Goal: Task Accomplishment & Management: Manage account settings

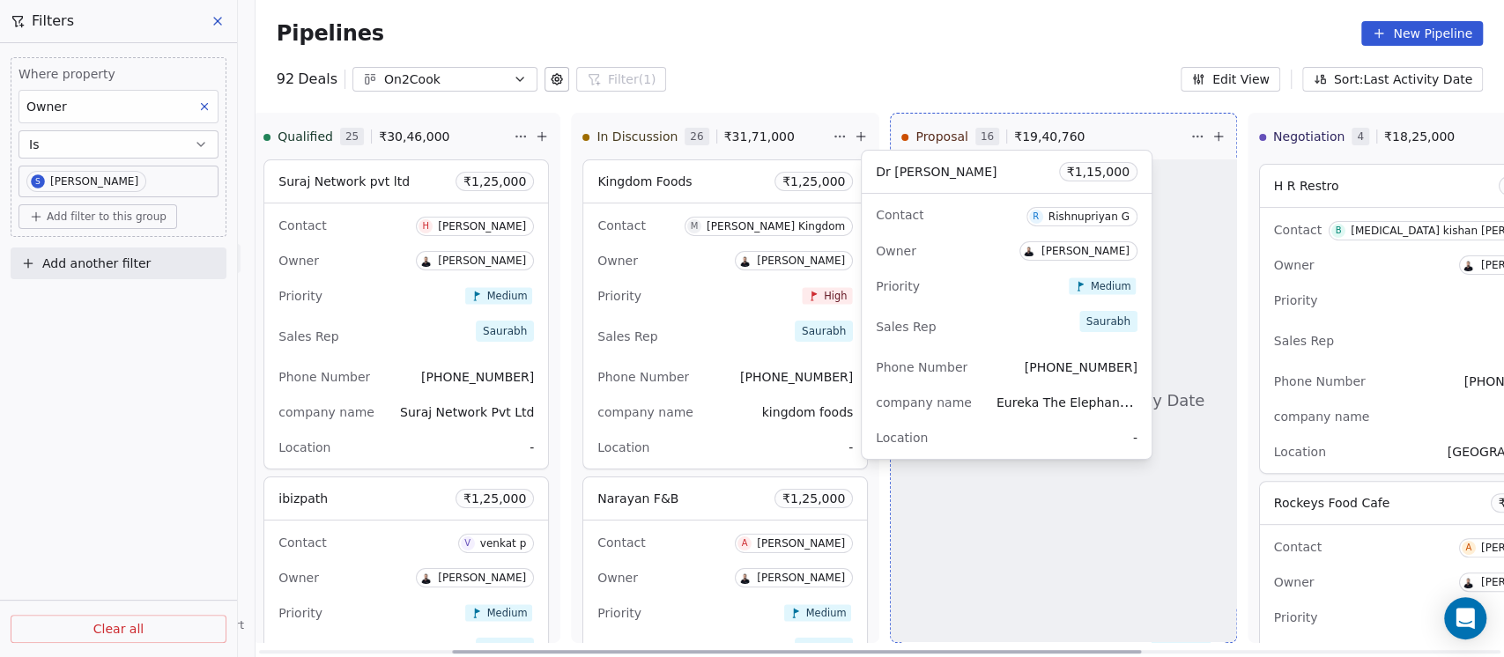
drag, startPoint x: 674, startPoint y: 275, endPoint x: 970, endPoint y: 265, distance: 296.3
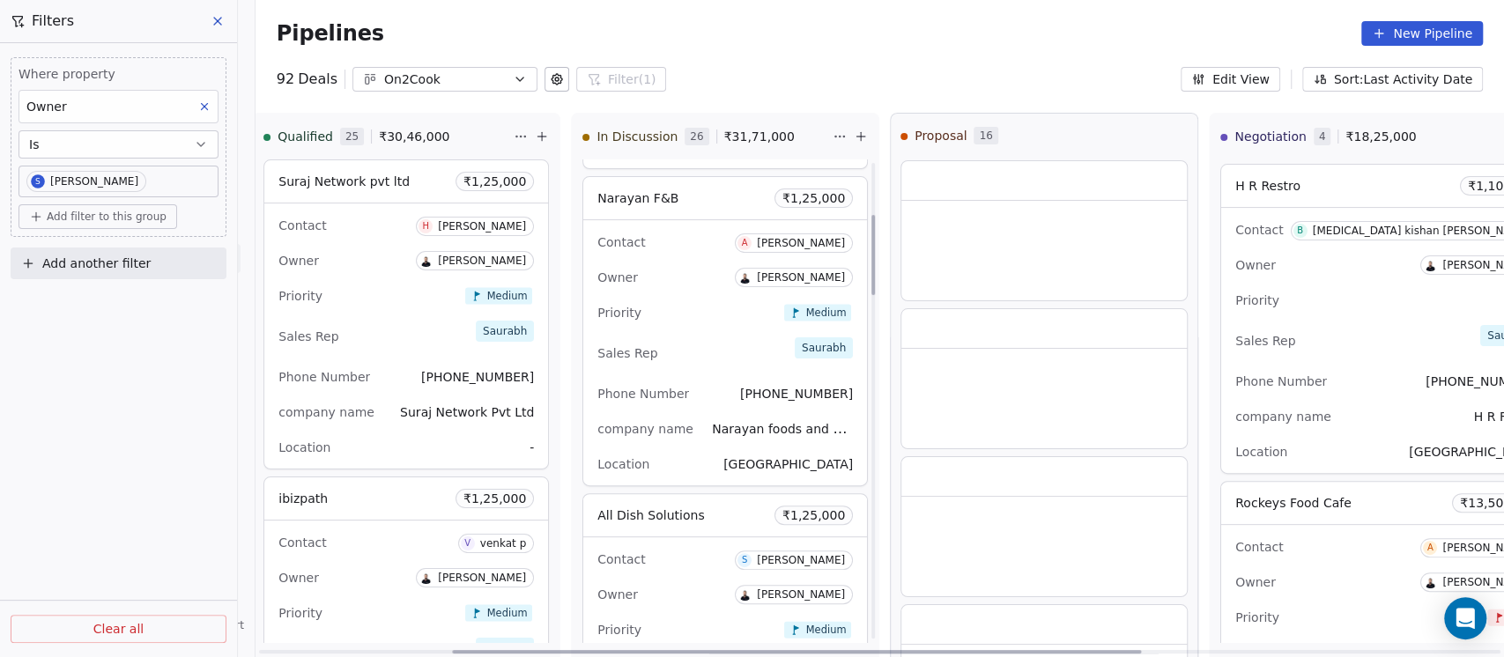
scroll to position [313, 0]
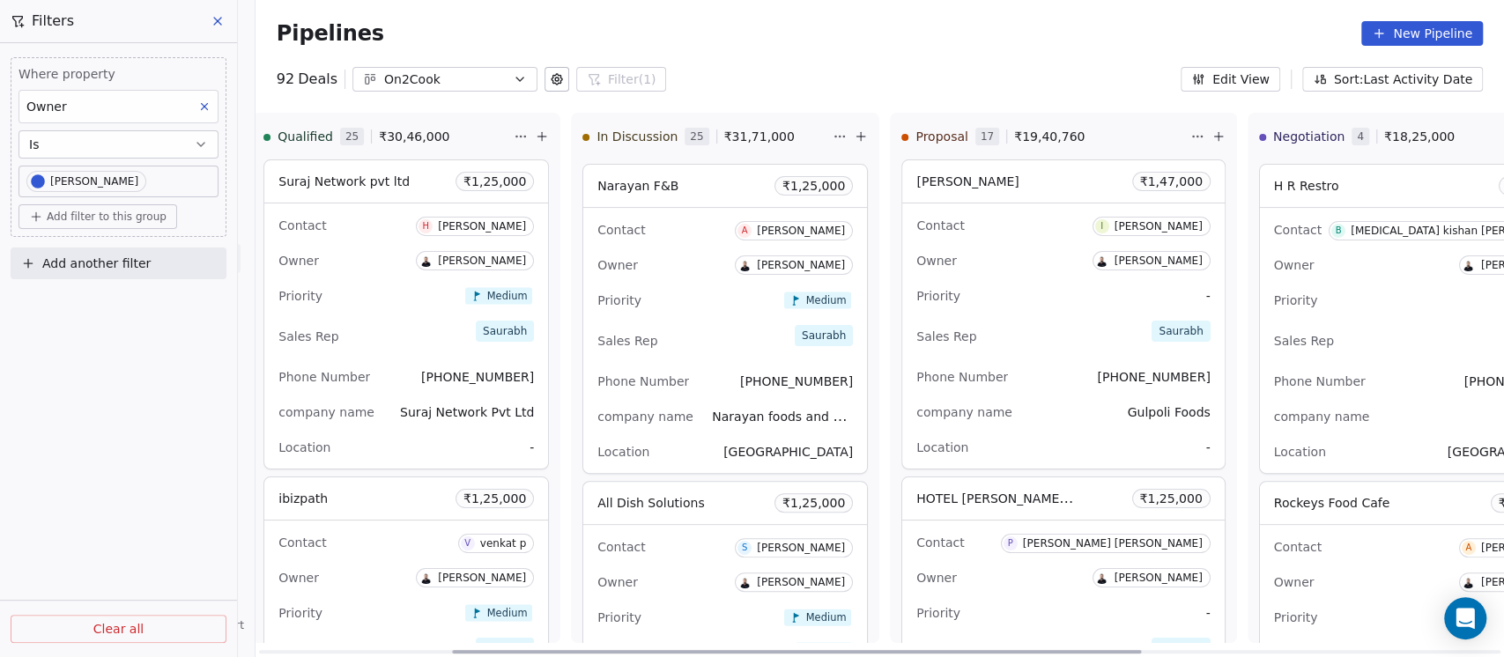
click at [854, 139] on icon at bounding box center [861, 137] width 14 height 14
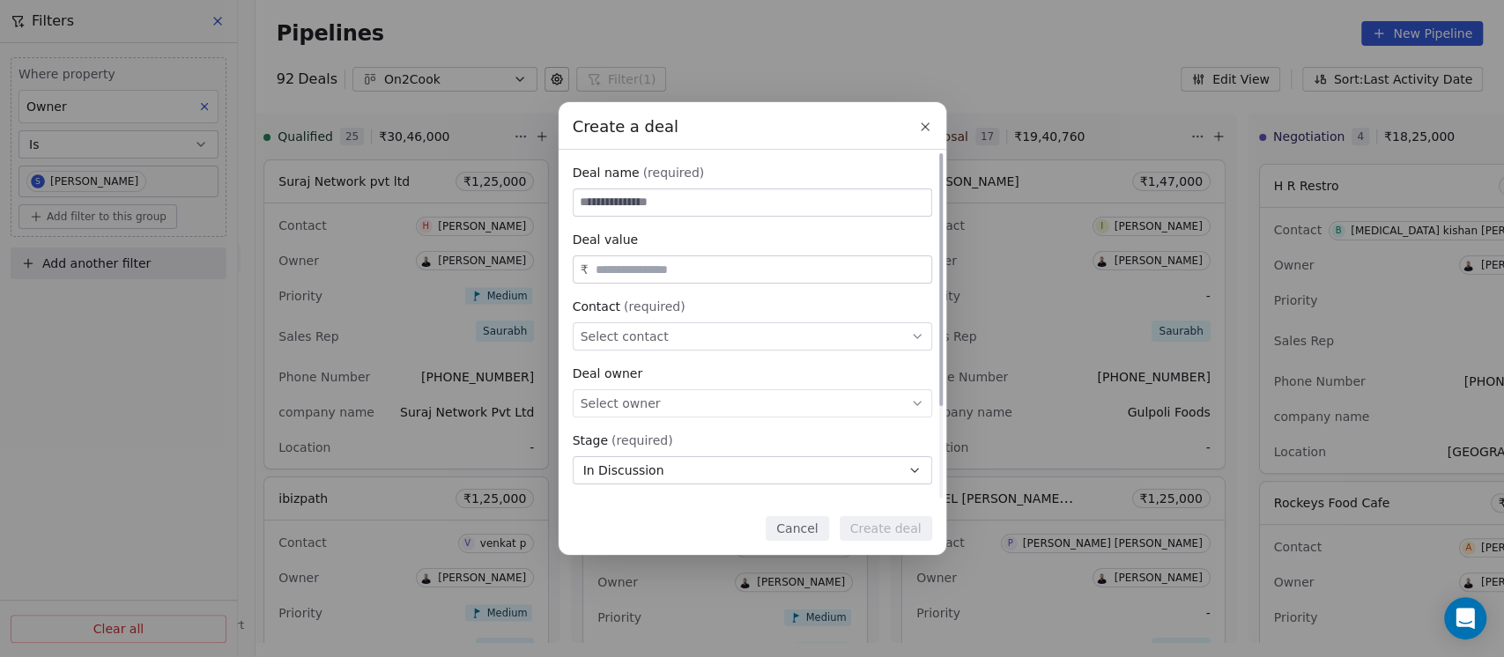
click at [712, 212] on input at bounding box center [753, 202] width 358 height 26
click at [695, 195] on input at bounding box center [753, 202] width 358 height 26
type input "**********"
type input "*"
type input "********"
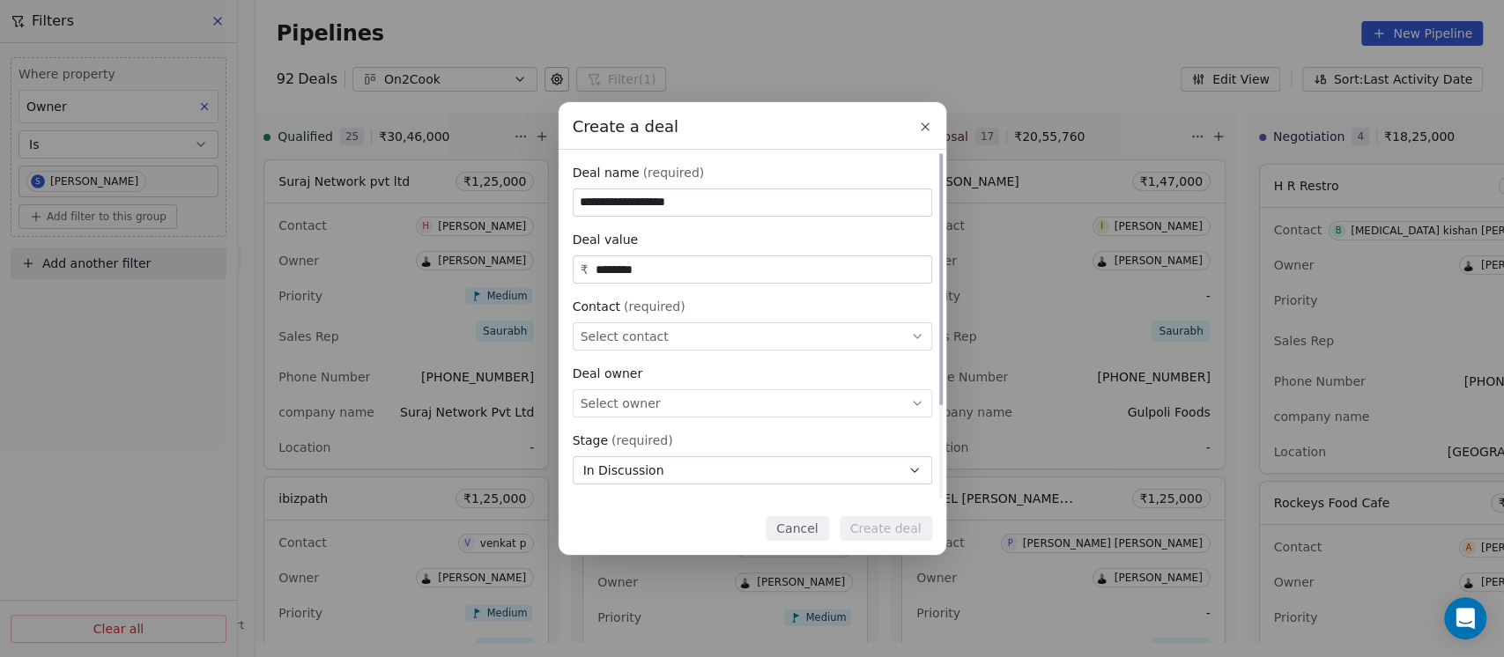
click at [757, 340] on div "Select contact" at bounding box center [753, 337] width 360 height 28
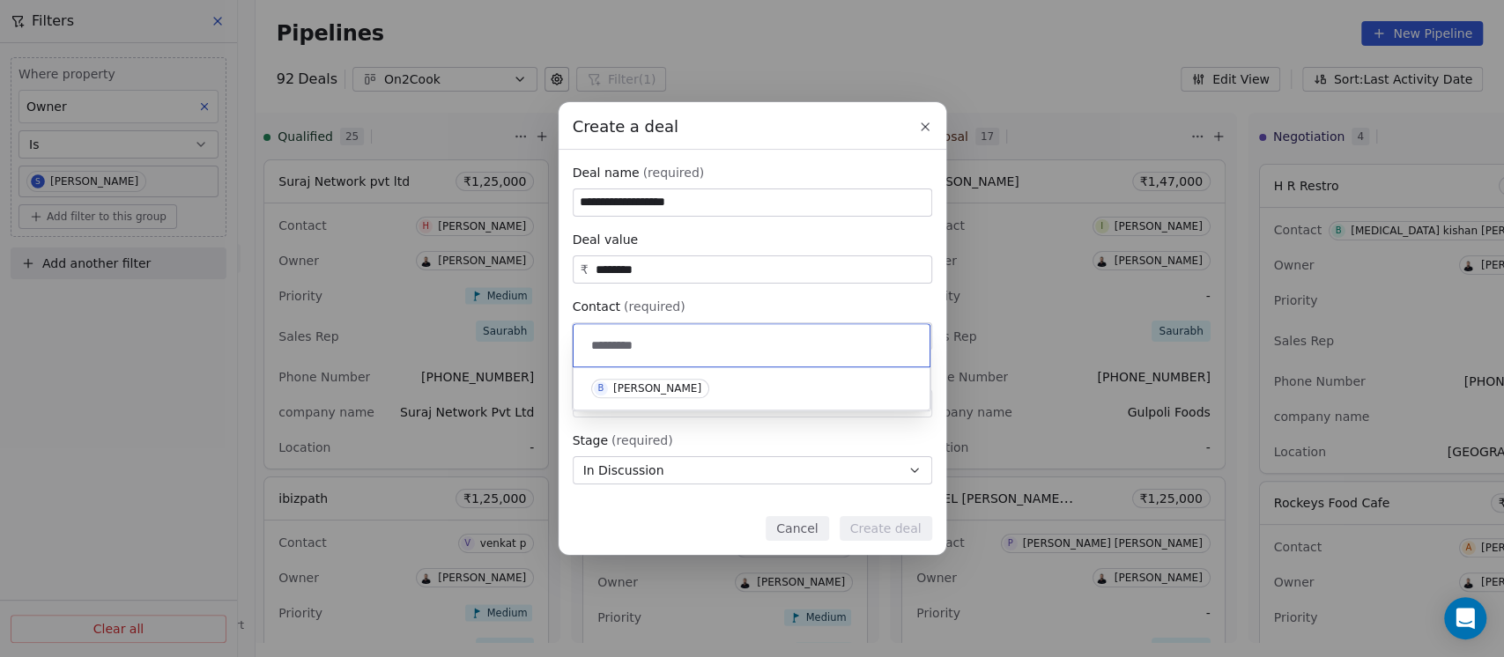
paste input "**********"
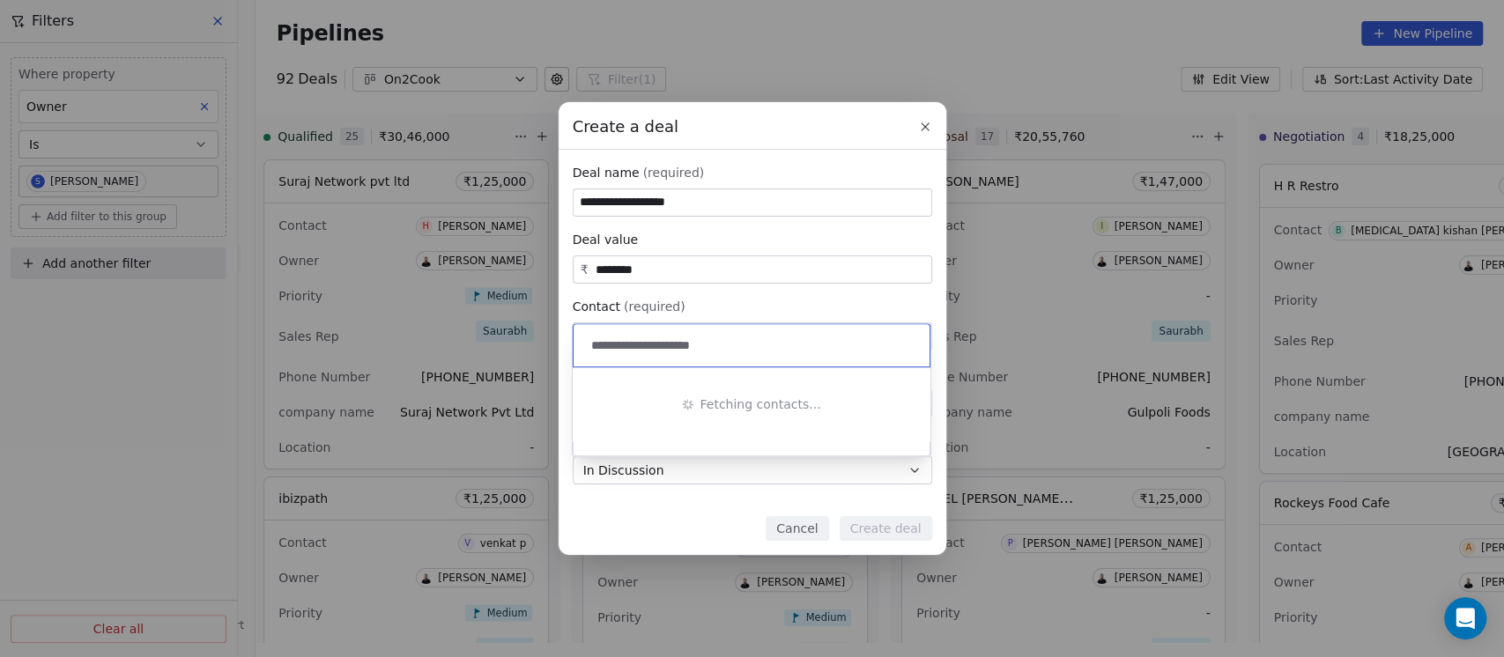
paste input
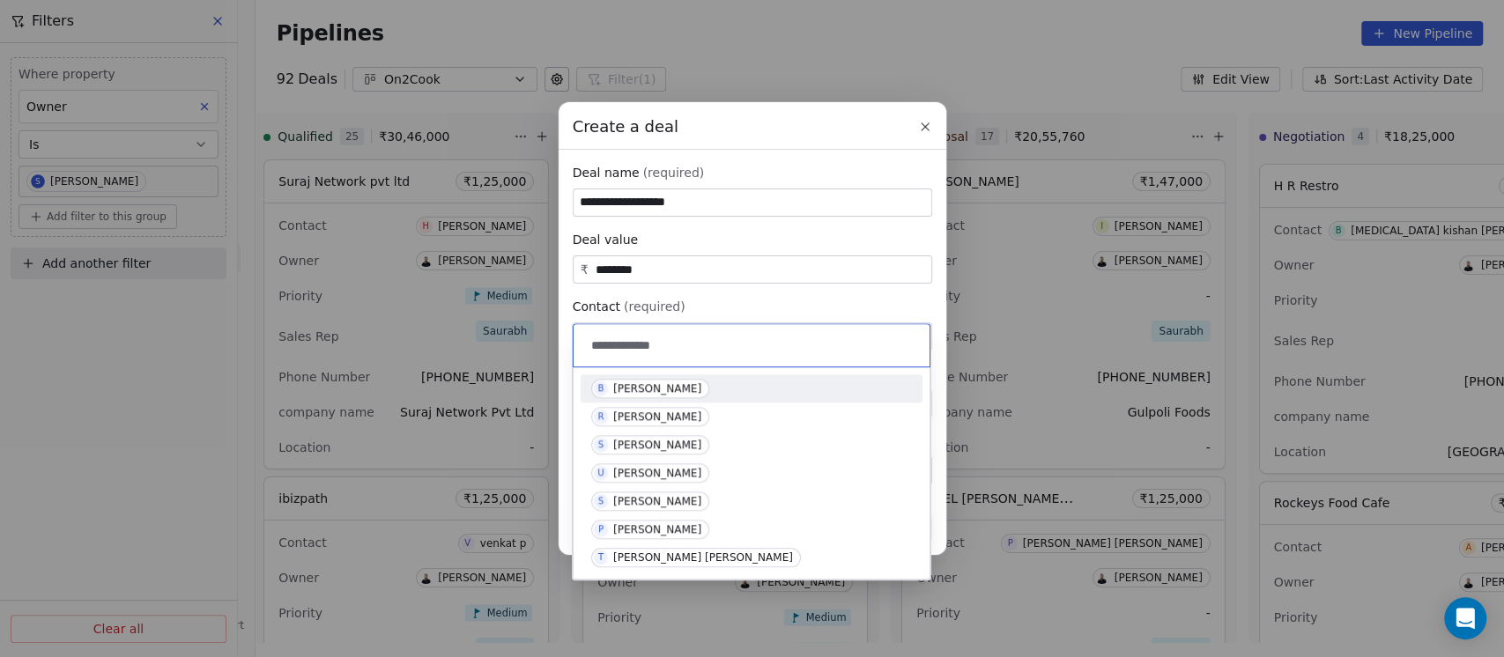
type input "**********"
click at [663, 383] on div "[PERSON_NAME]" at bounding box center [657, 389] width 88 height 12
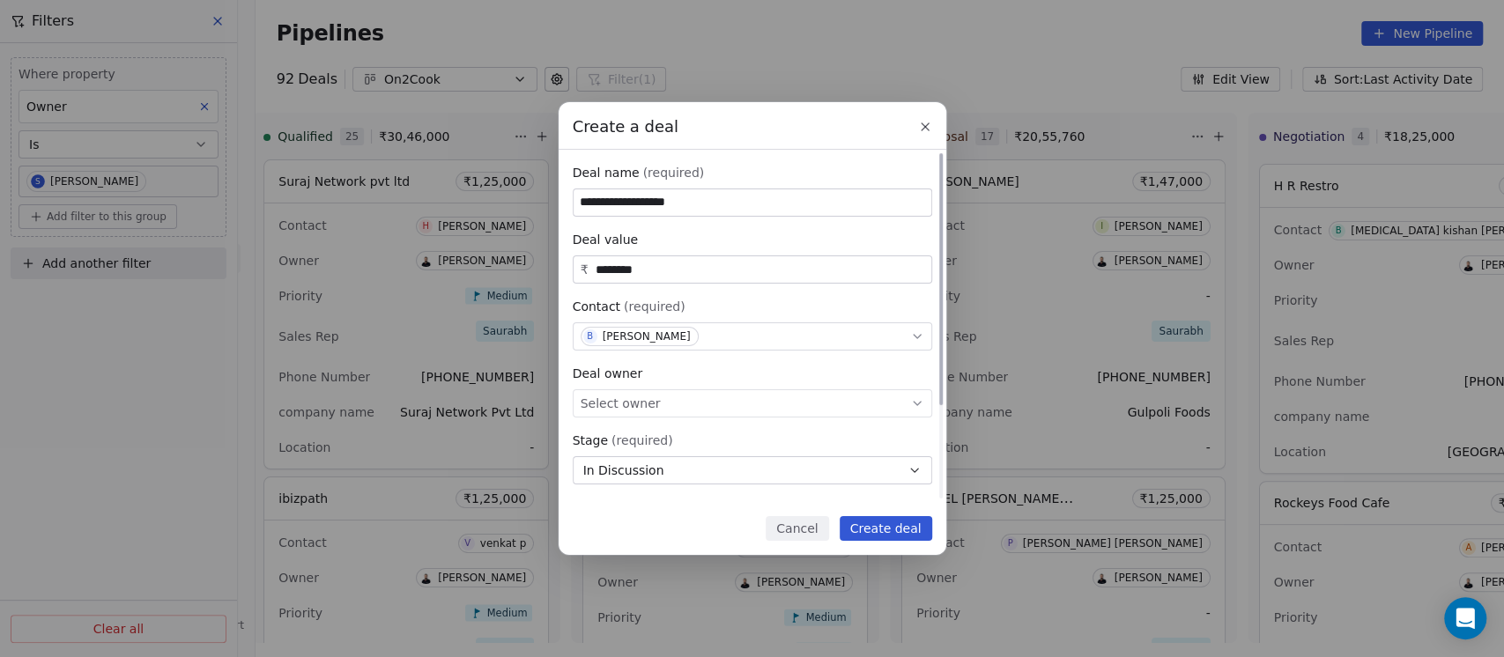
click at [636, 398] on span "Select owner" at bounding box center [621, 404] width 80 height 18
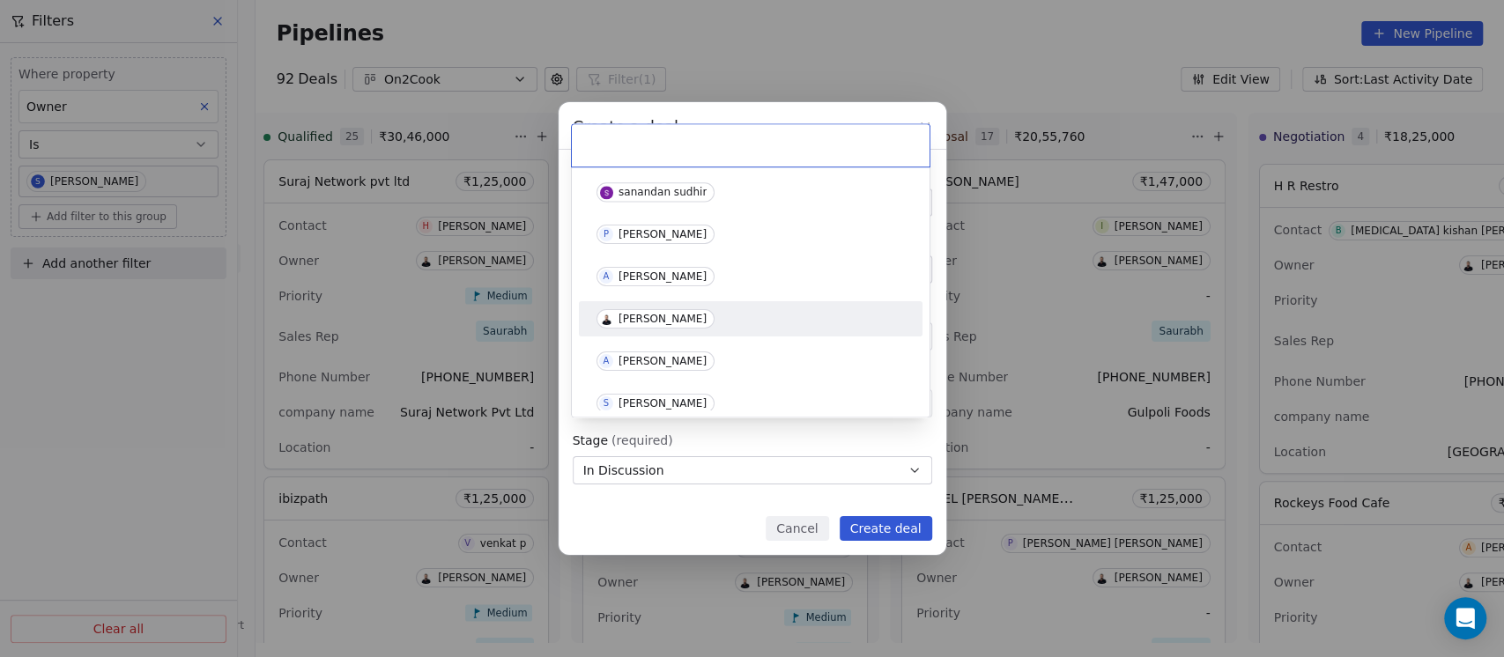
click at [656, 311] on span "[PERSON_NAME]" at bounding box center [656, 318] width 118 height 19
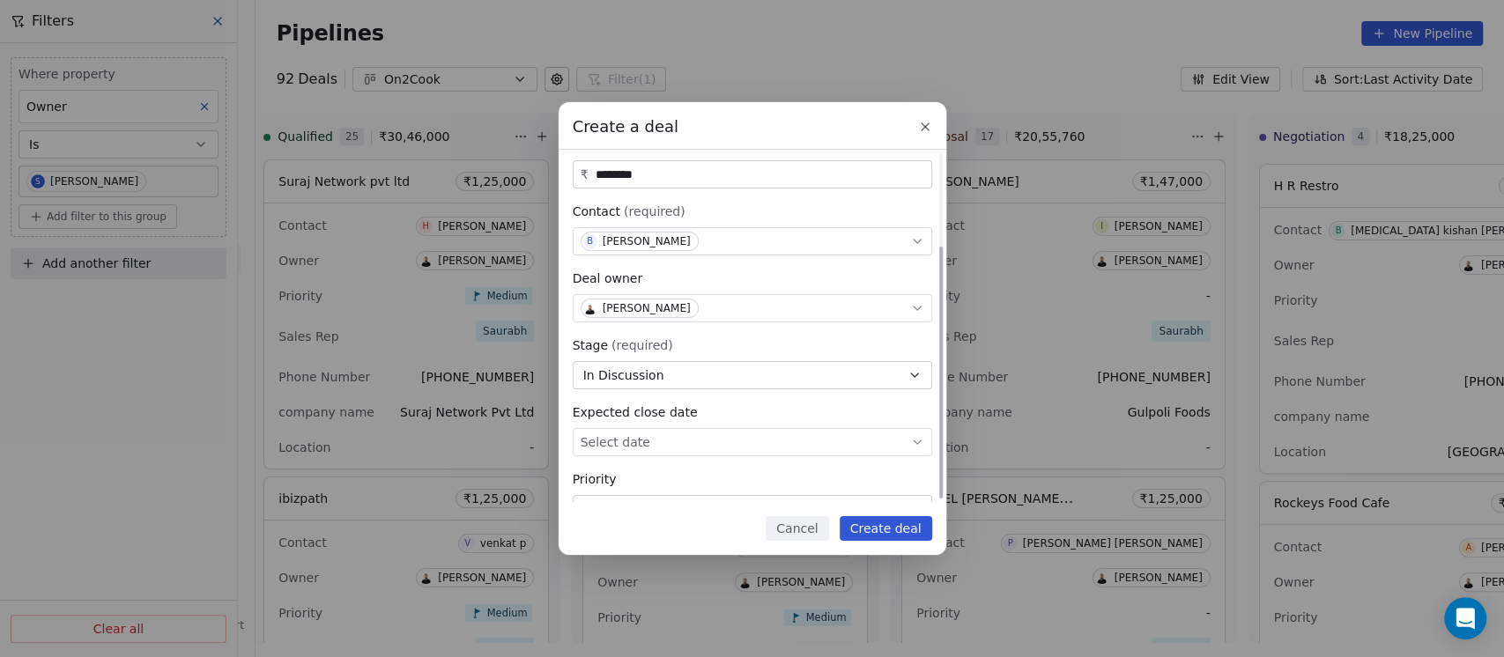
scroll to position [130, 0]
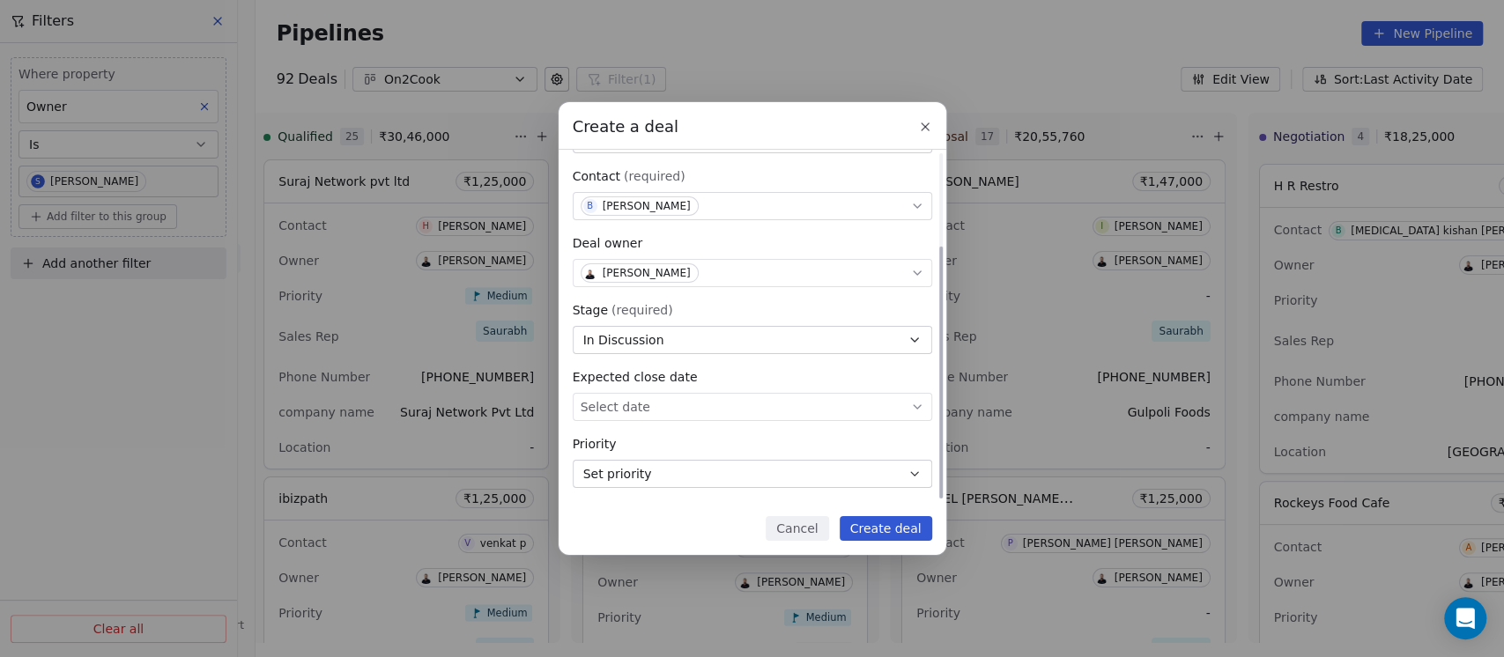
click at [665, 475] on button "Set priority" at bounding box center [753, 474] width 360 height 28
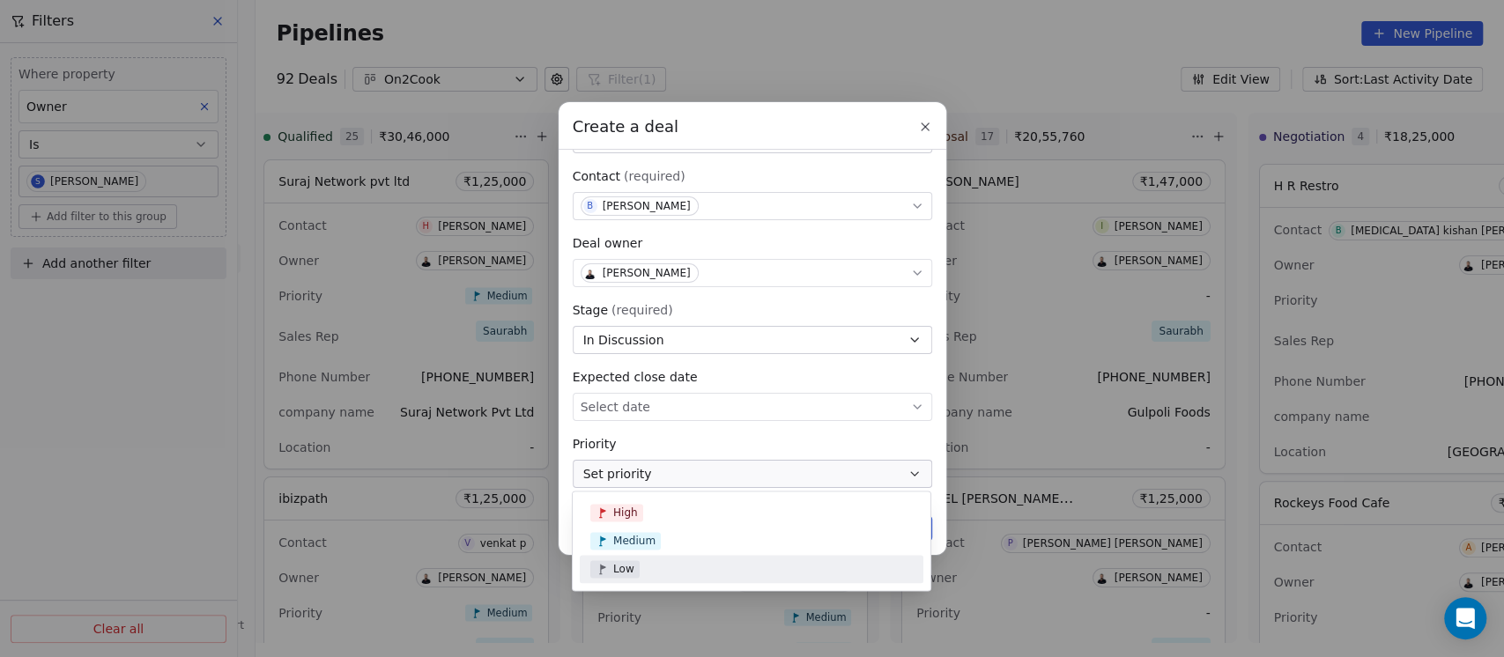
click at [663, 565] on div "Low" at bounding box center [752, 570] width 323 height 18
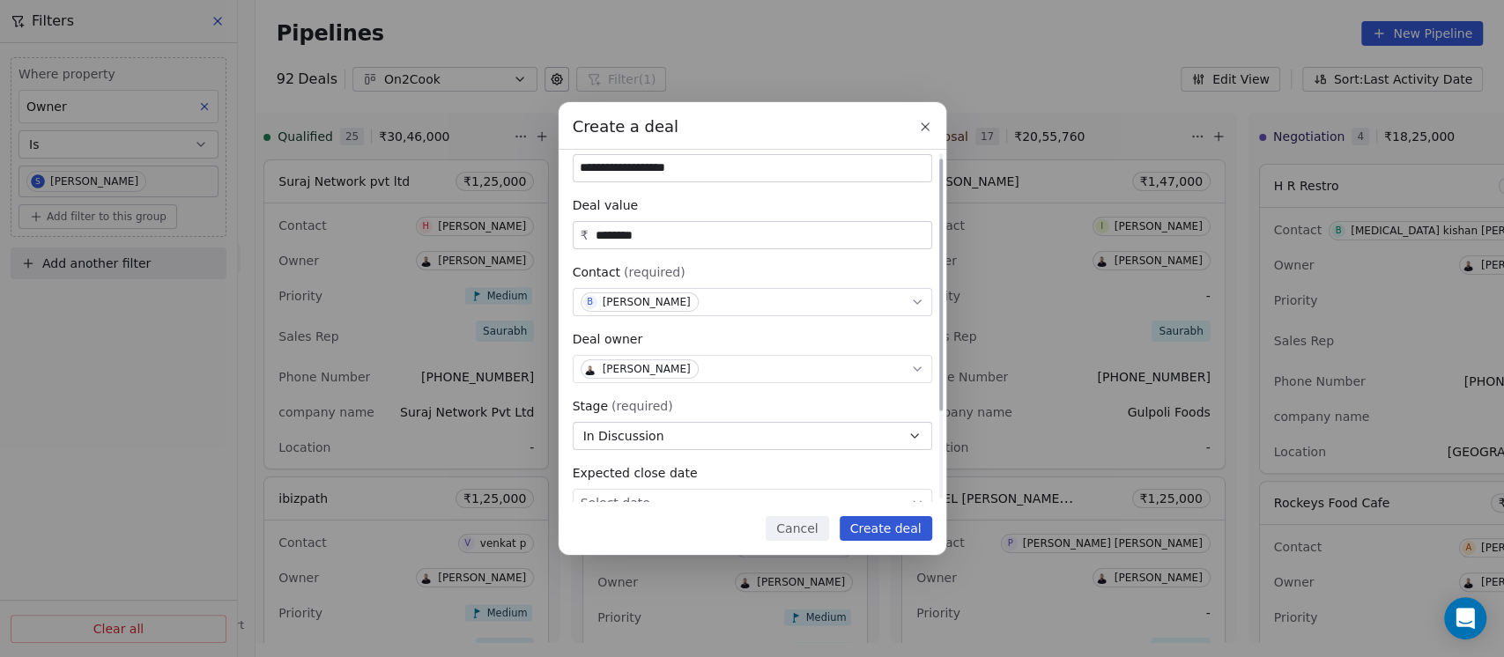
scroll to position [0, 0]
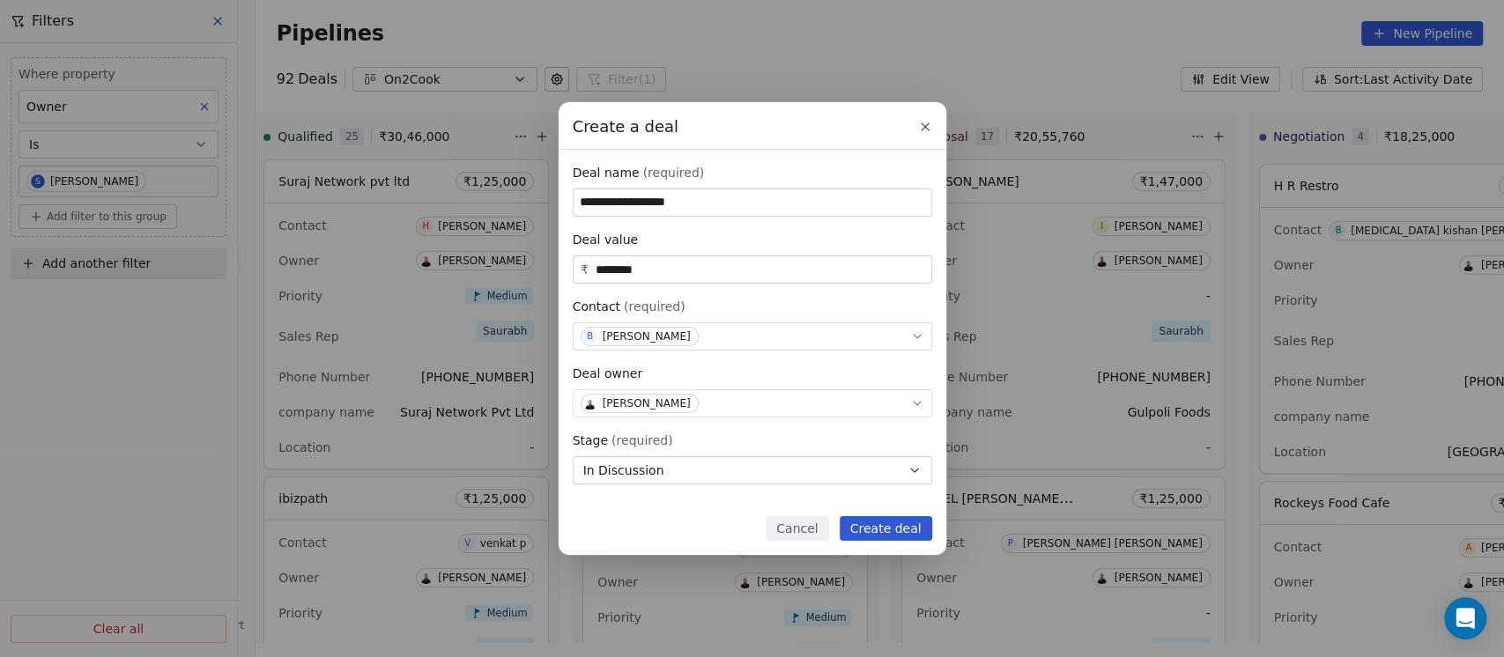
click at [895, 522] on button "Create deal" at bounding box center [886, 528] width 93 height 25
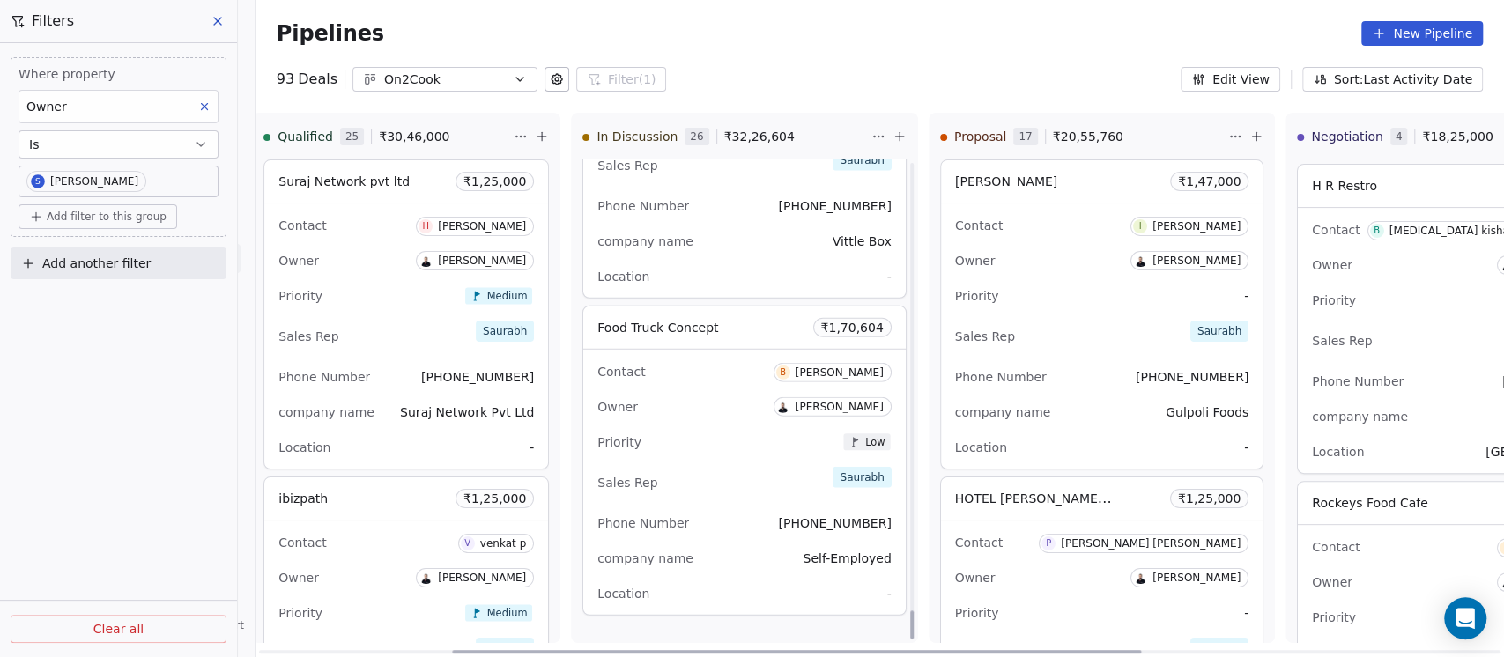
scroll to position [7777, 0]
click at [654, 328] on span "Food Truck Concept" at bounding box center [658, 326] width 121 height 14
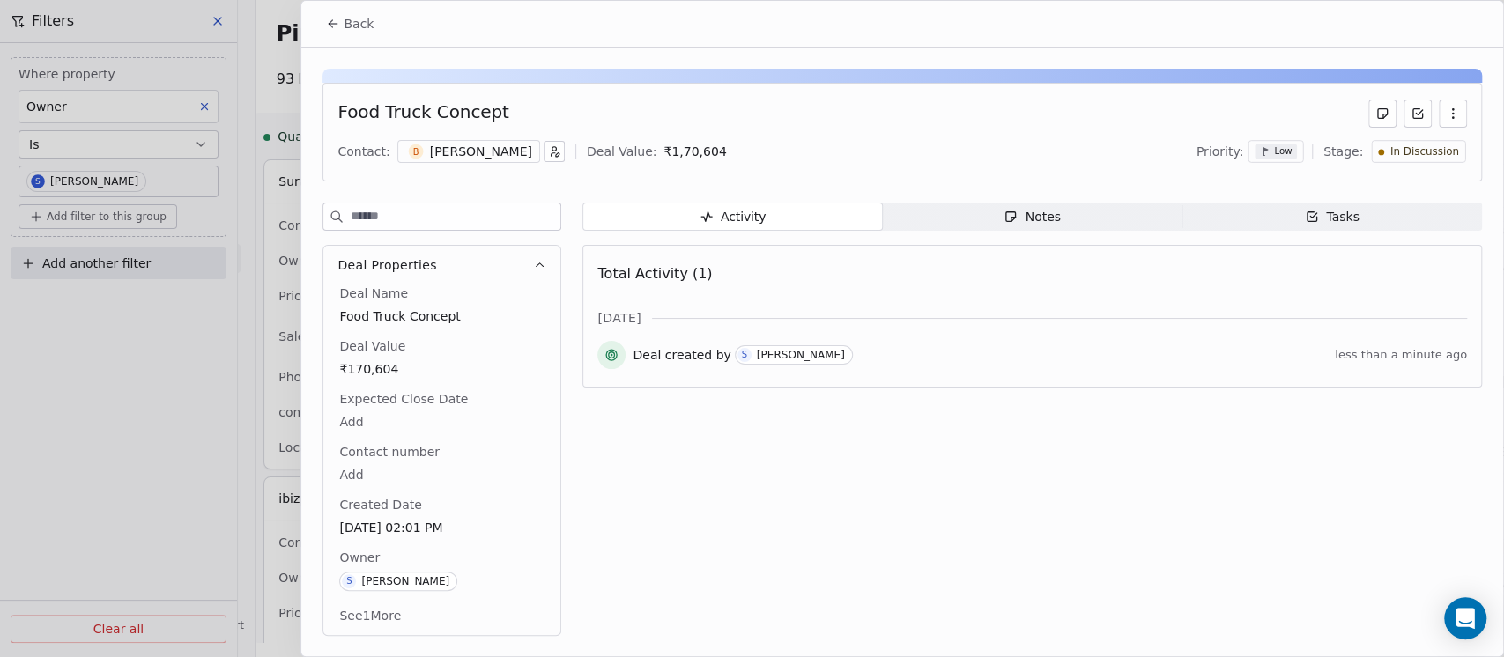
click at [1042, 215] on div "Notes" at bounding box center [1032, 217] width 56 height 19
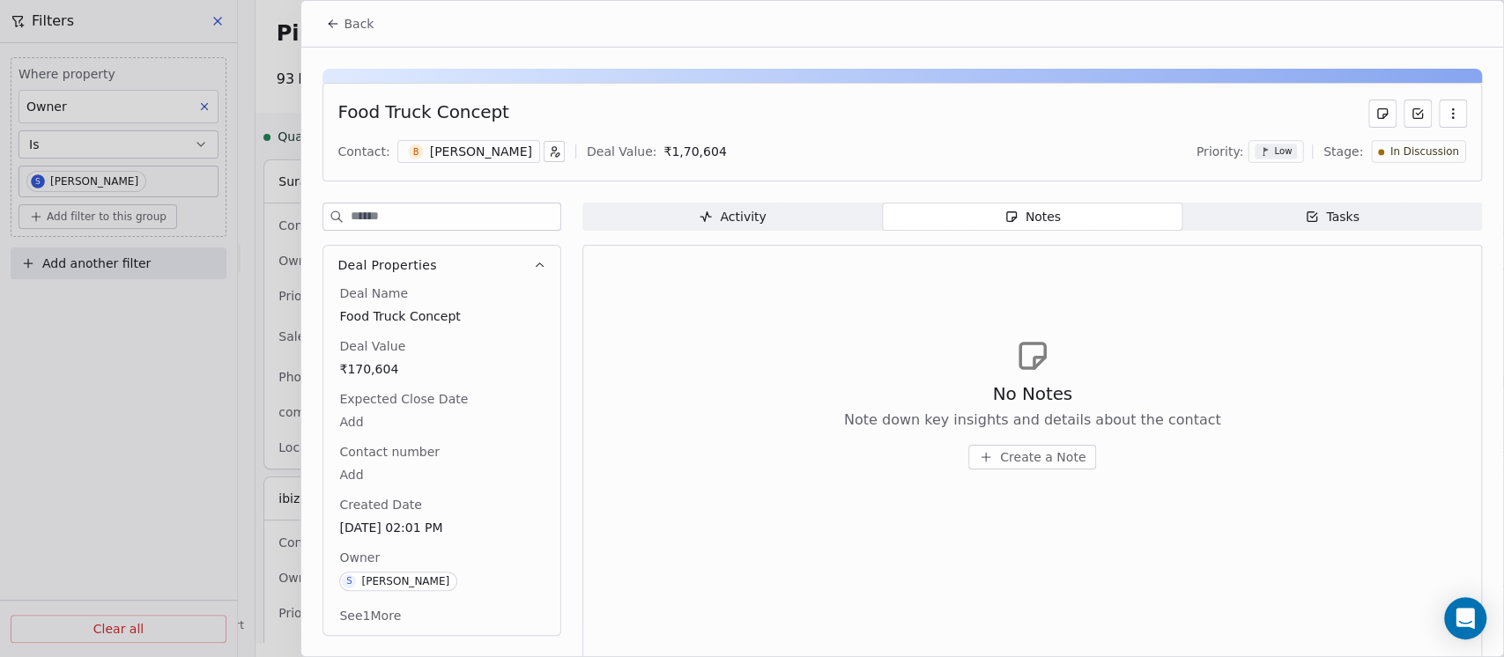
click at [1001, 449] on span "Create a Note" at bounding box center [1042, 458] width 85 height 18
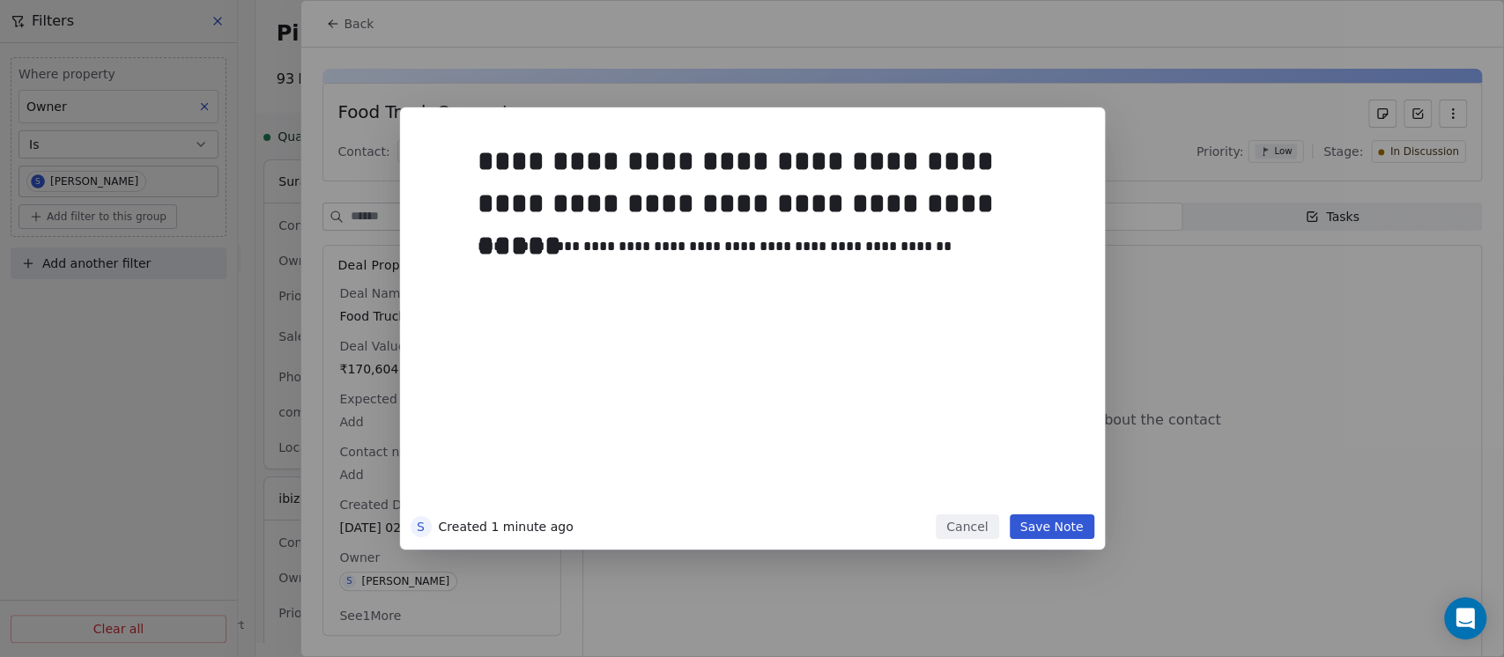
click at [1022, 526] on button "Save Note" at bounding box center [1052, 527] width 85 height 25
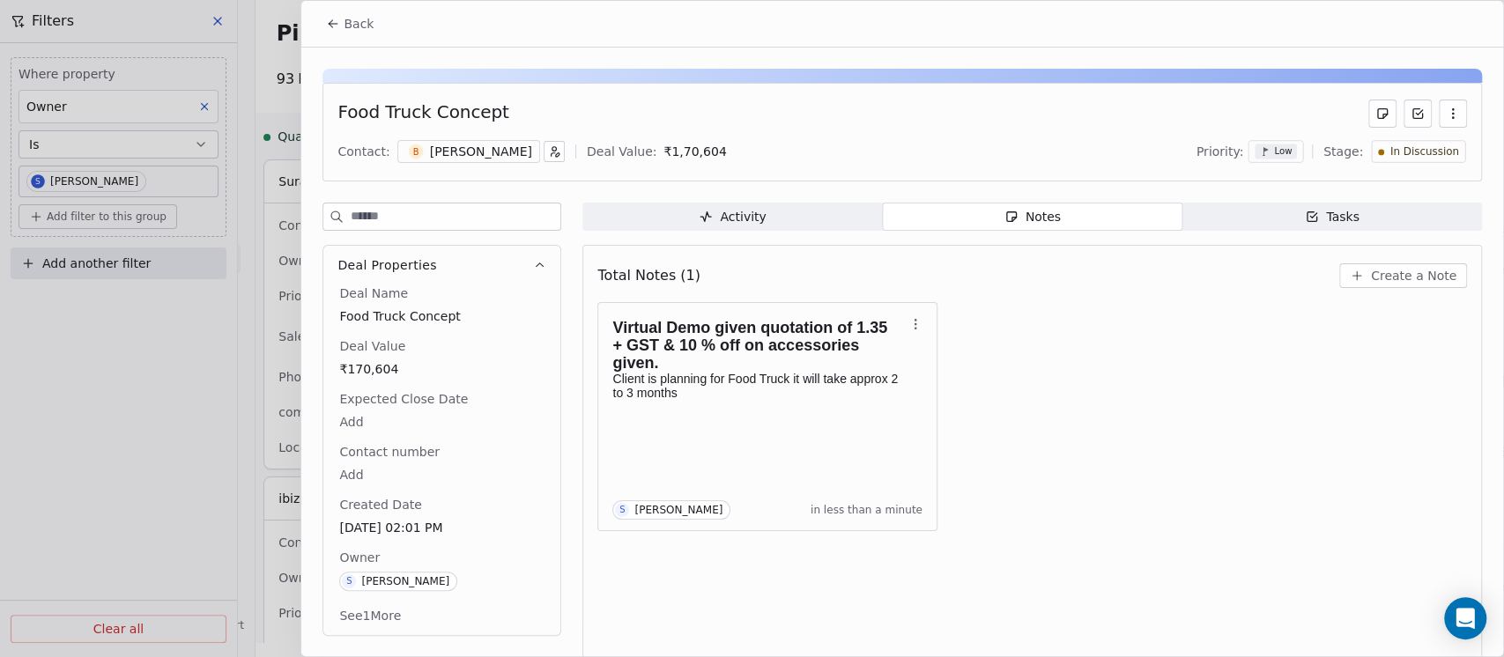
click at [354, 24] on span "Back" at bounding box center [359, 24] width 30 height 18
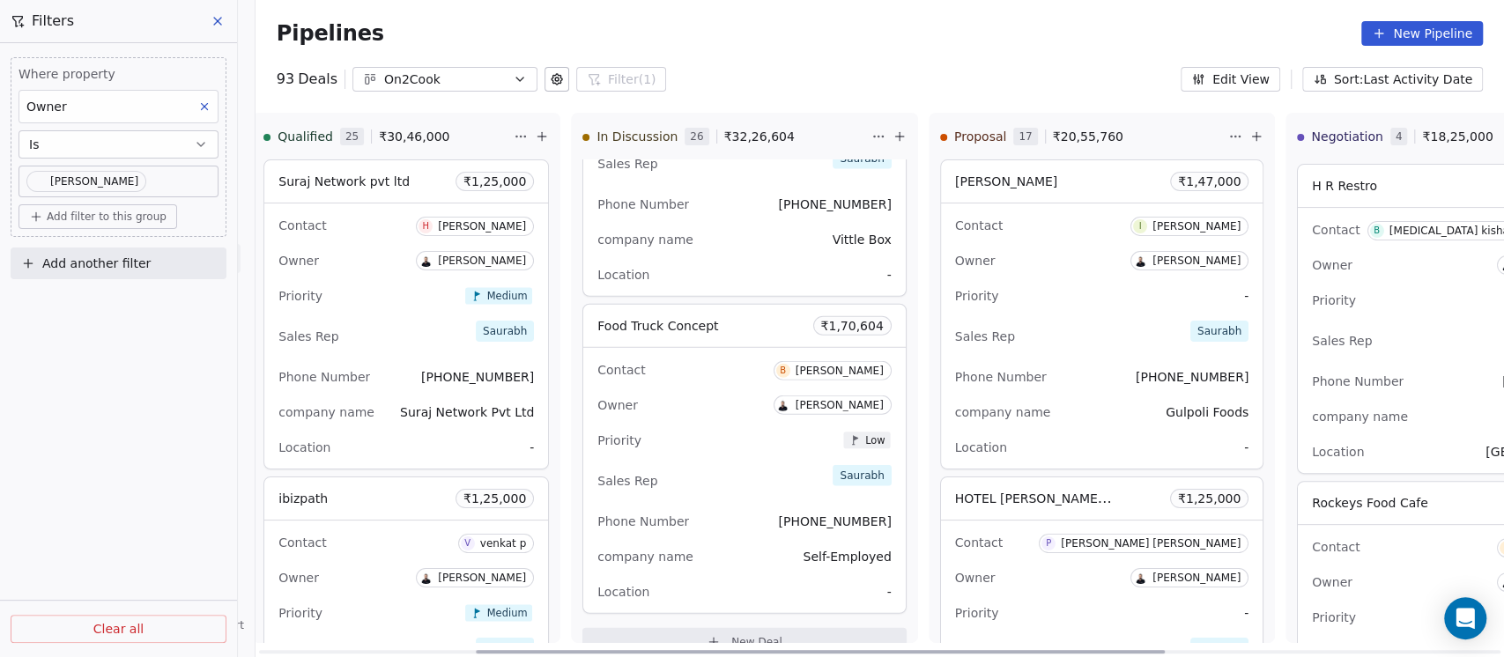
scroll to position [0, 1022]
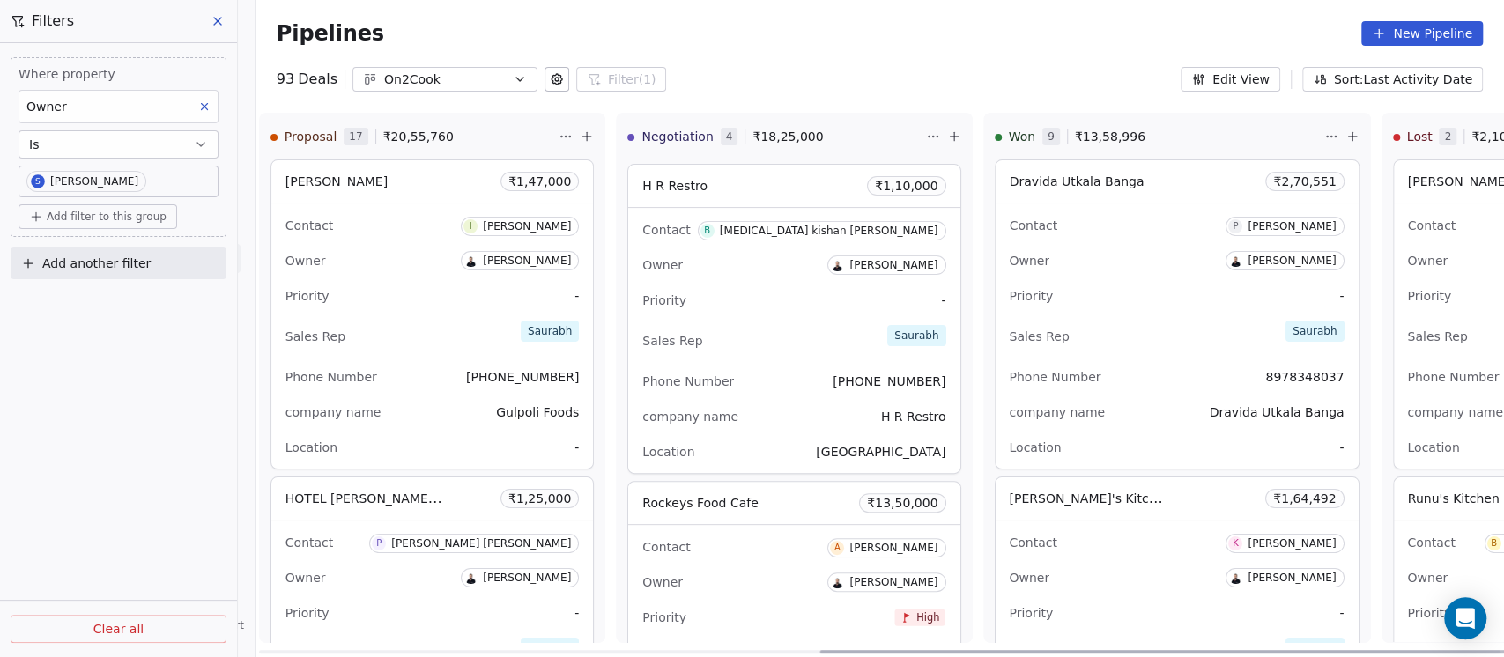
click at [1010, 181] on span "Dravida Utkala Banga" at bounding box center [1077, 182] width 135 height 14
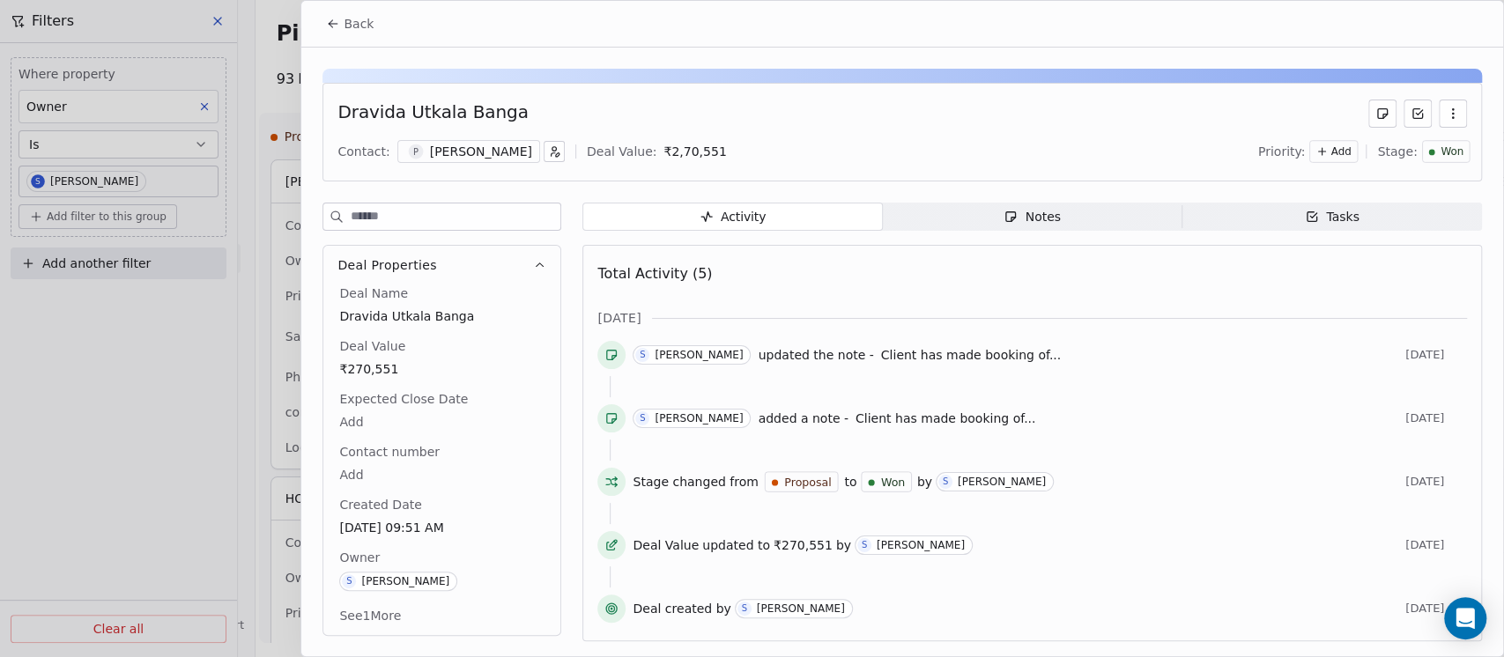
click at [451, 144] on div "Pragyan Choudhury" at bounding box center [481, 152] width 102 height 18
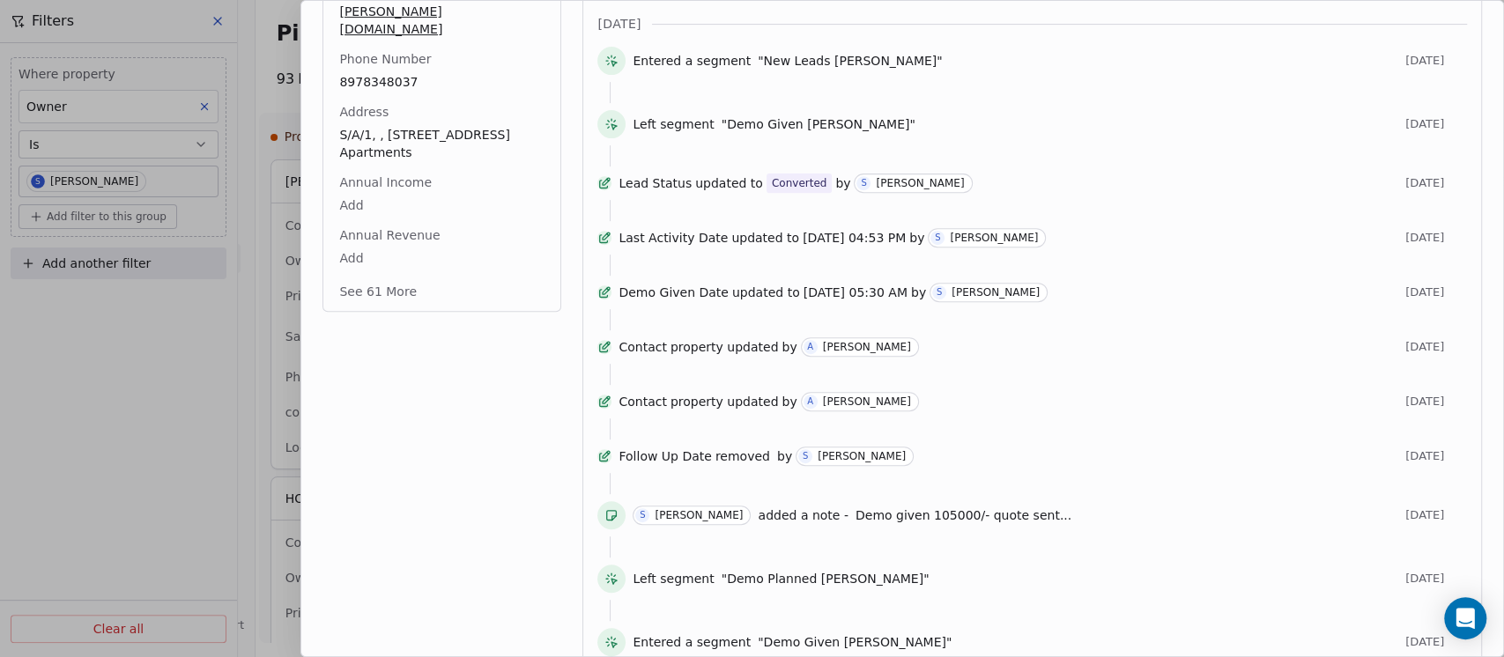
scroll to position [391, 0]
click at [389, 275] on button "See 61 More" at bounding box center [378, 291] width 99 height 32
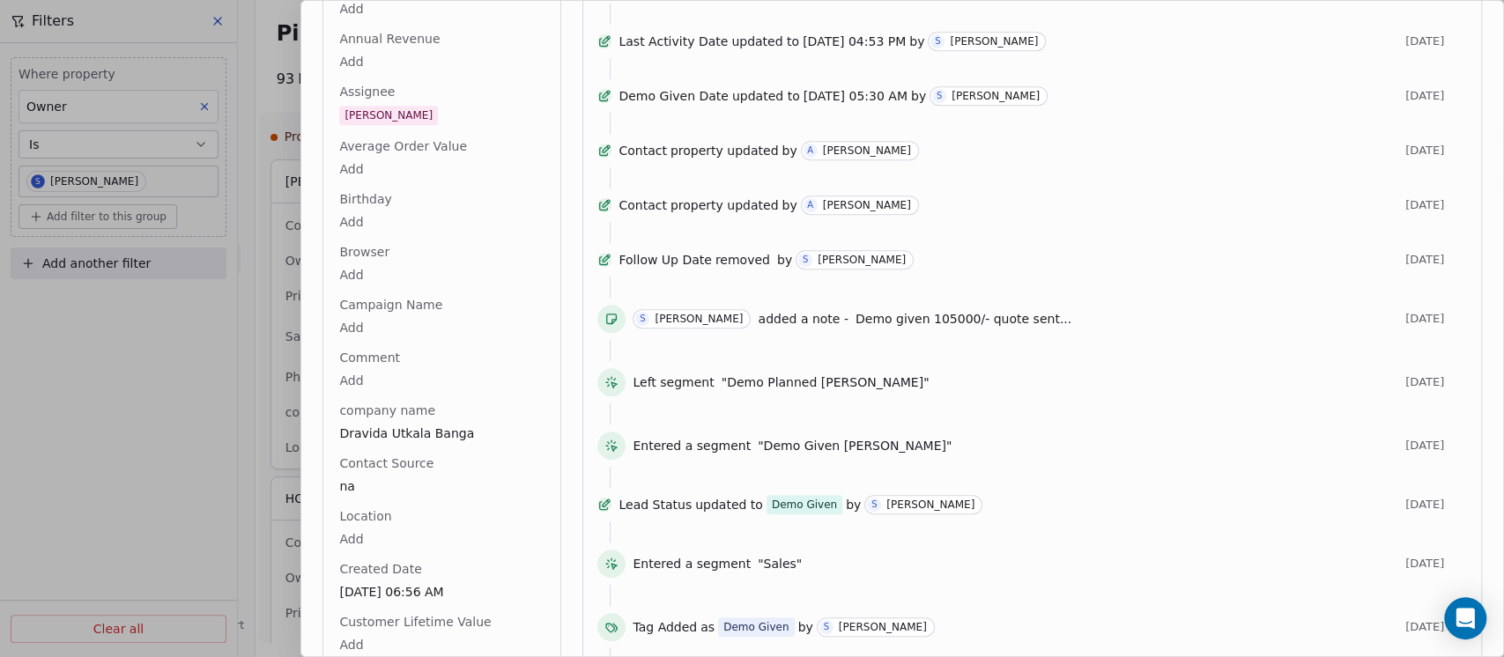
scroll to position [0, 0]
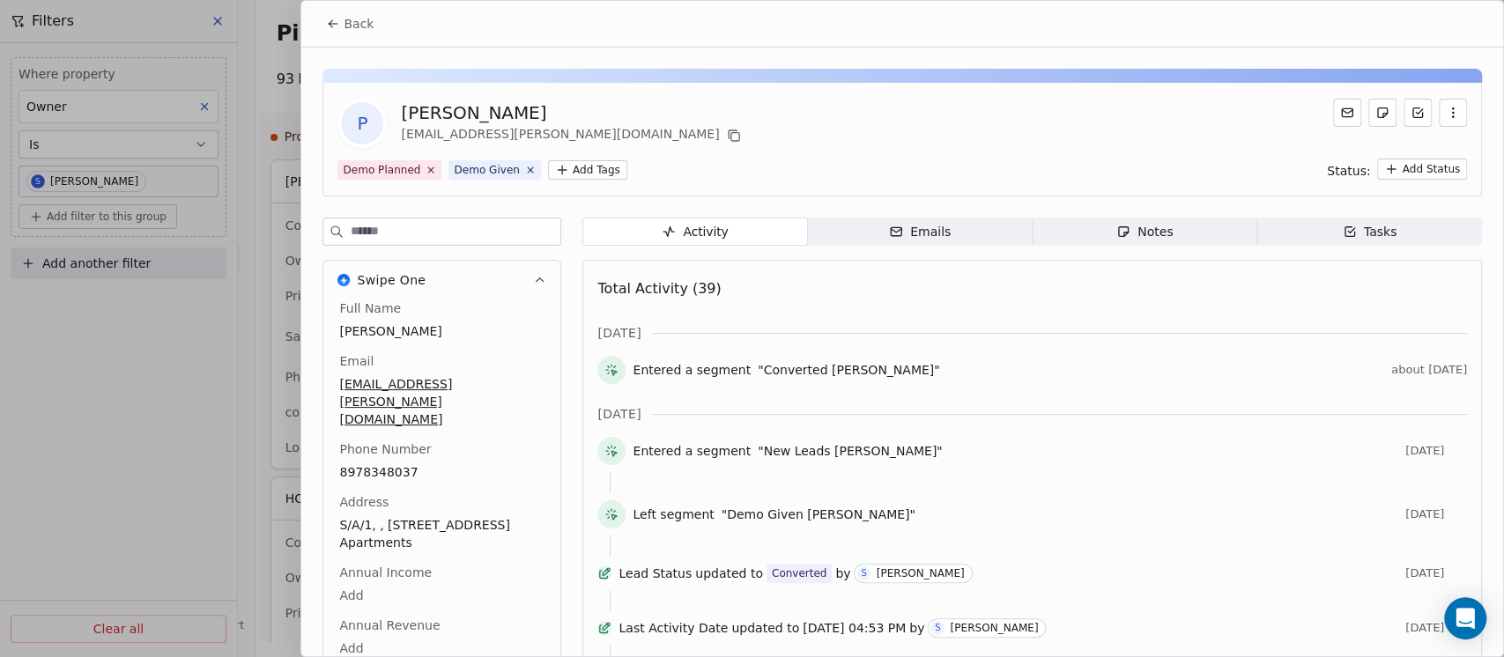
click at [345, 17] on span "Back" at bounding box center [359, 24] width 30 height 18
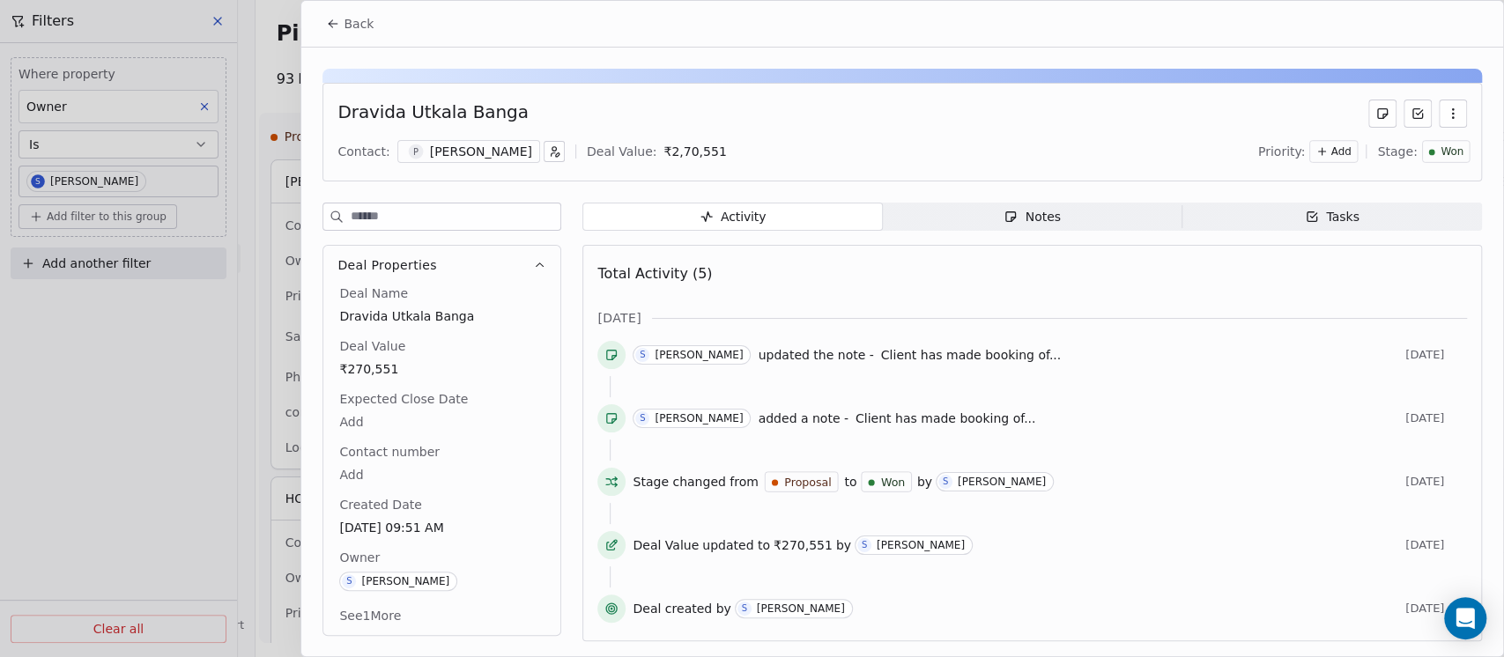
click at [345, 17] on span "Back" at bounding box center [359, 24] width 30 height 18
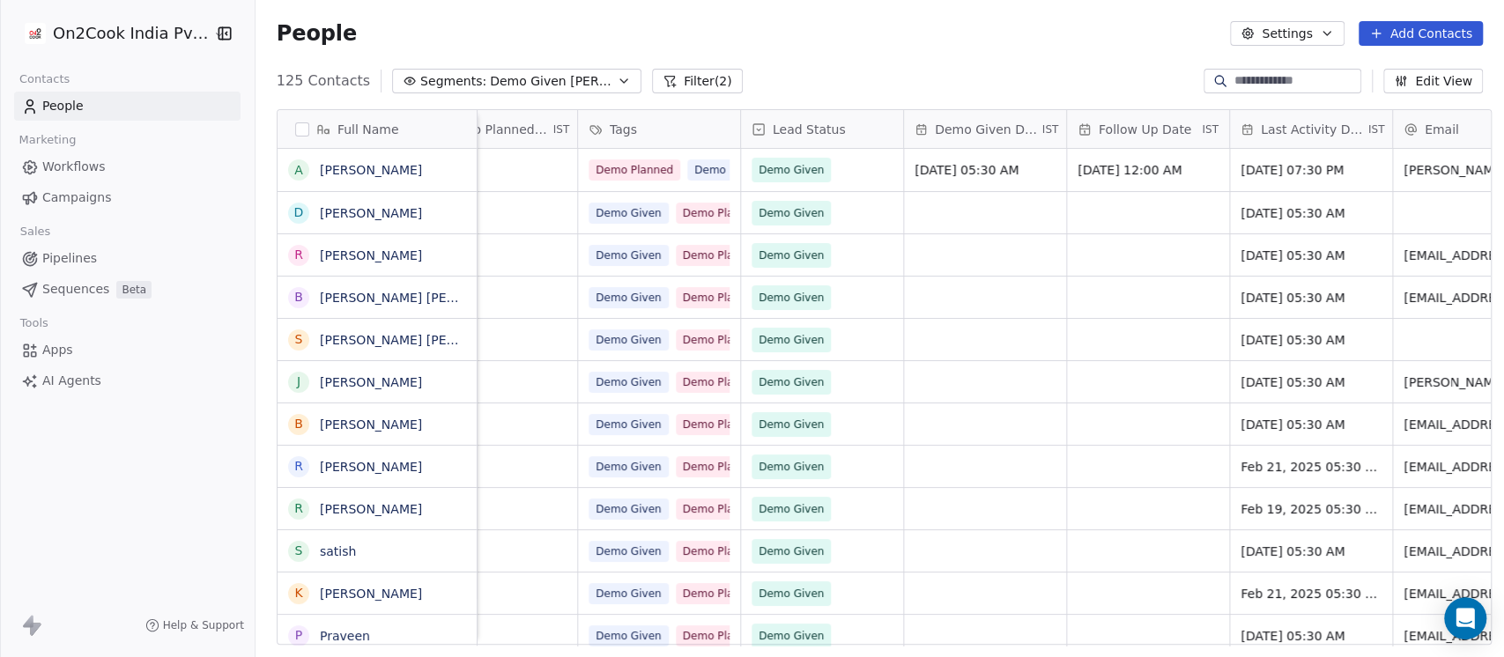
scroll to position [561, 1239]
click at [514, 89] on span "Demo Given [PERSON_NAME]" at bounding box center [551, 81] width 123 height 19
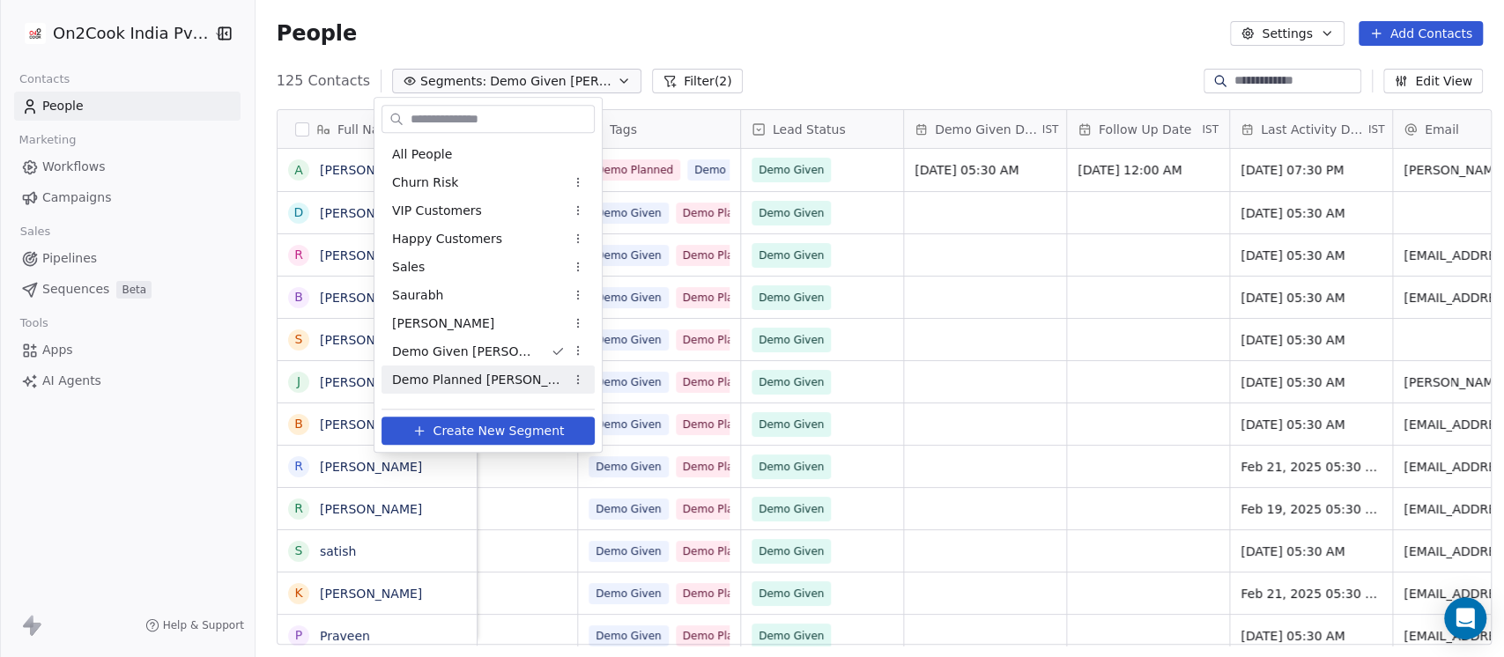
click at [462, 376] on span "Demo Planned Sam" at bounding box center [478, 380] width 173 height 19
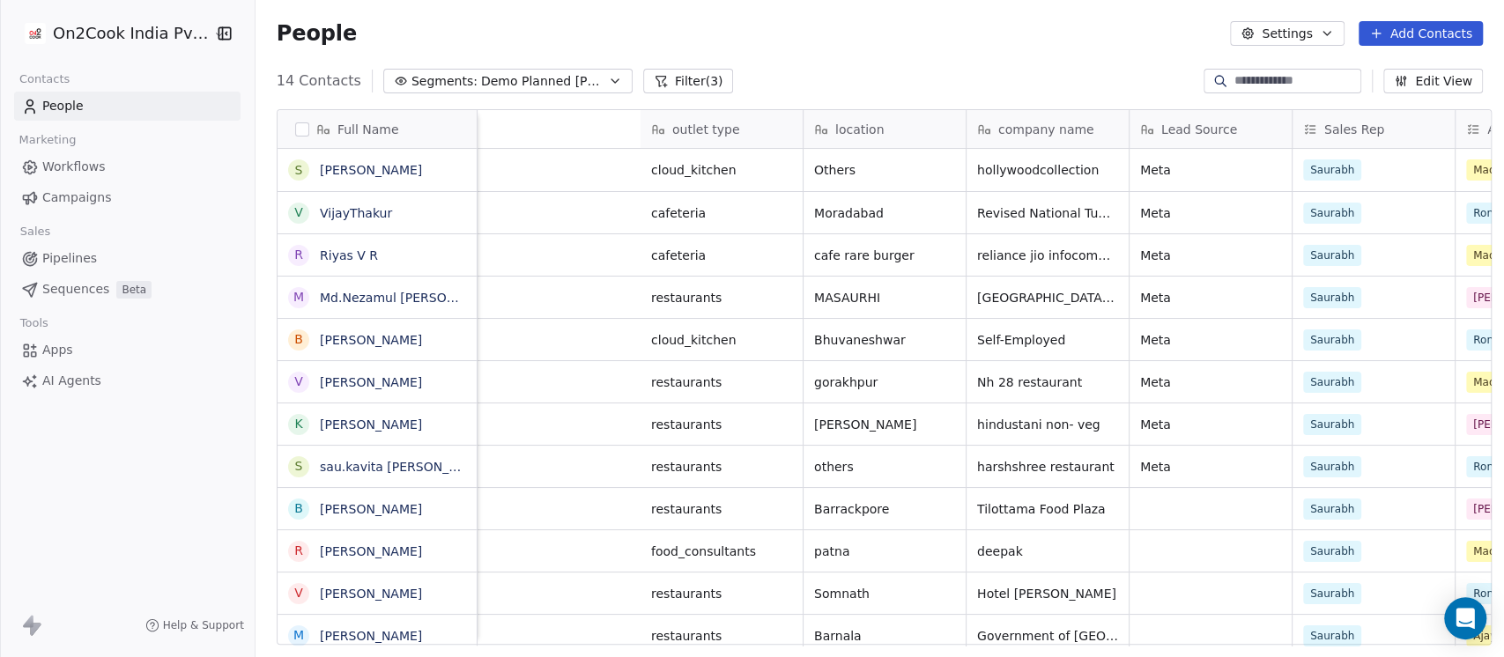
scroll to position [0, 940]
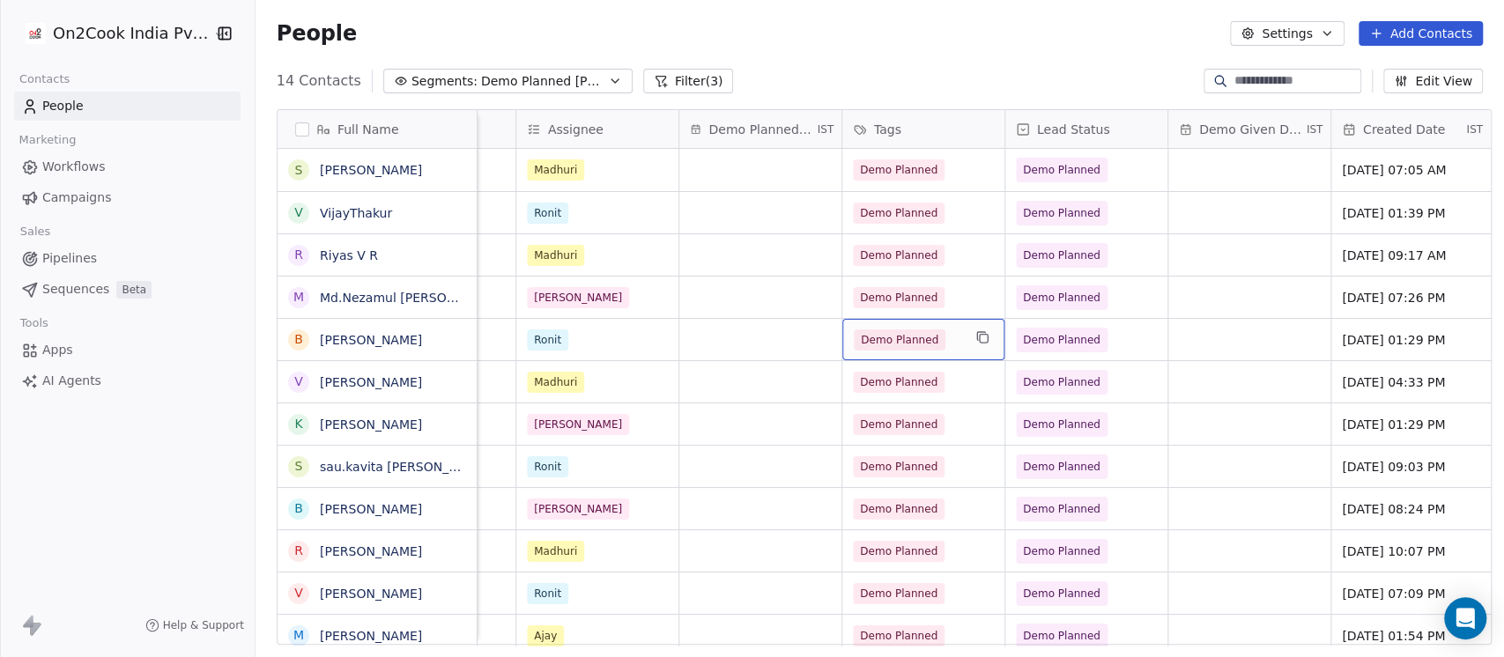
click at [958, 338] on div "Demo Planned" at bounding box center [924, 339] width 162 height 41
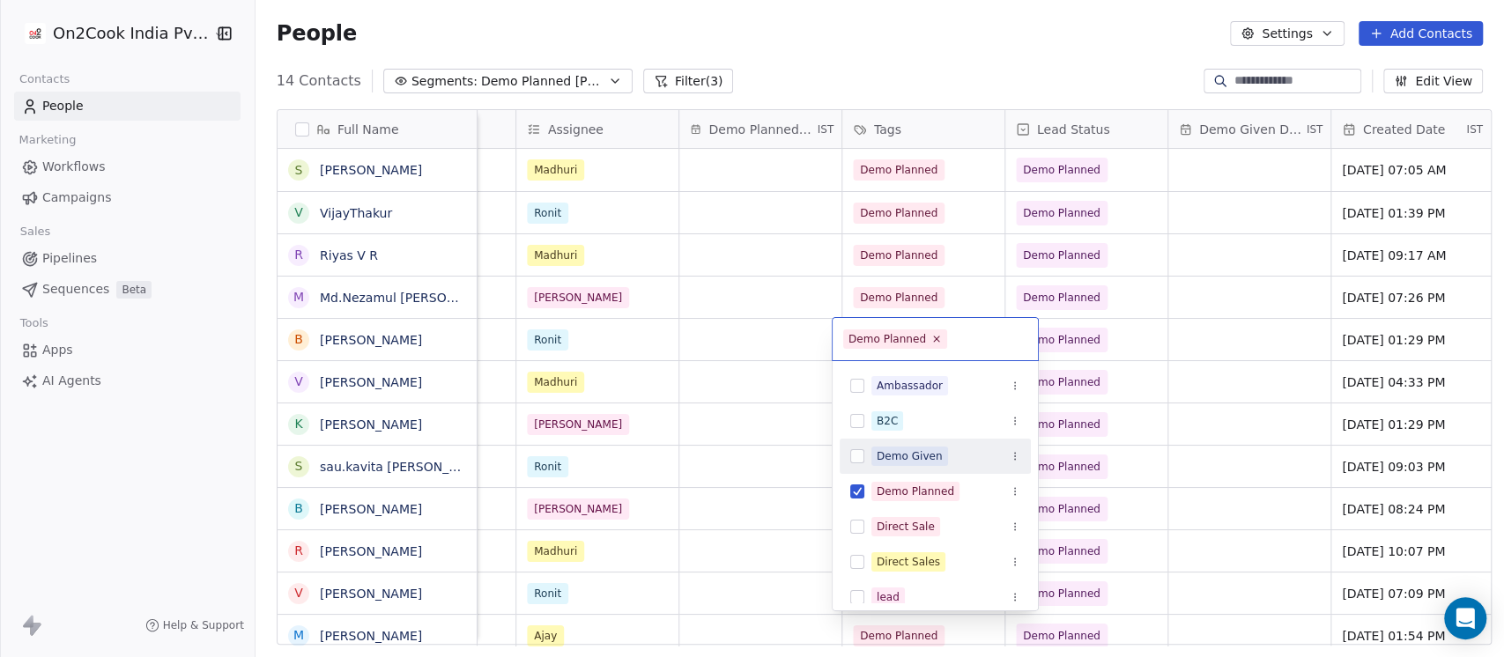
click at [928, 464] on span "Demo Given" at bounding box center [910, 456] width 76 height 19
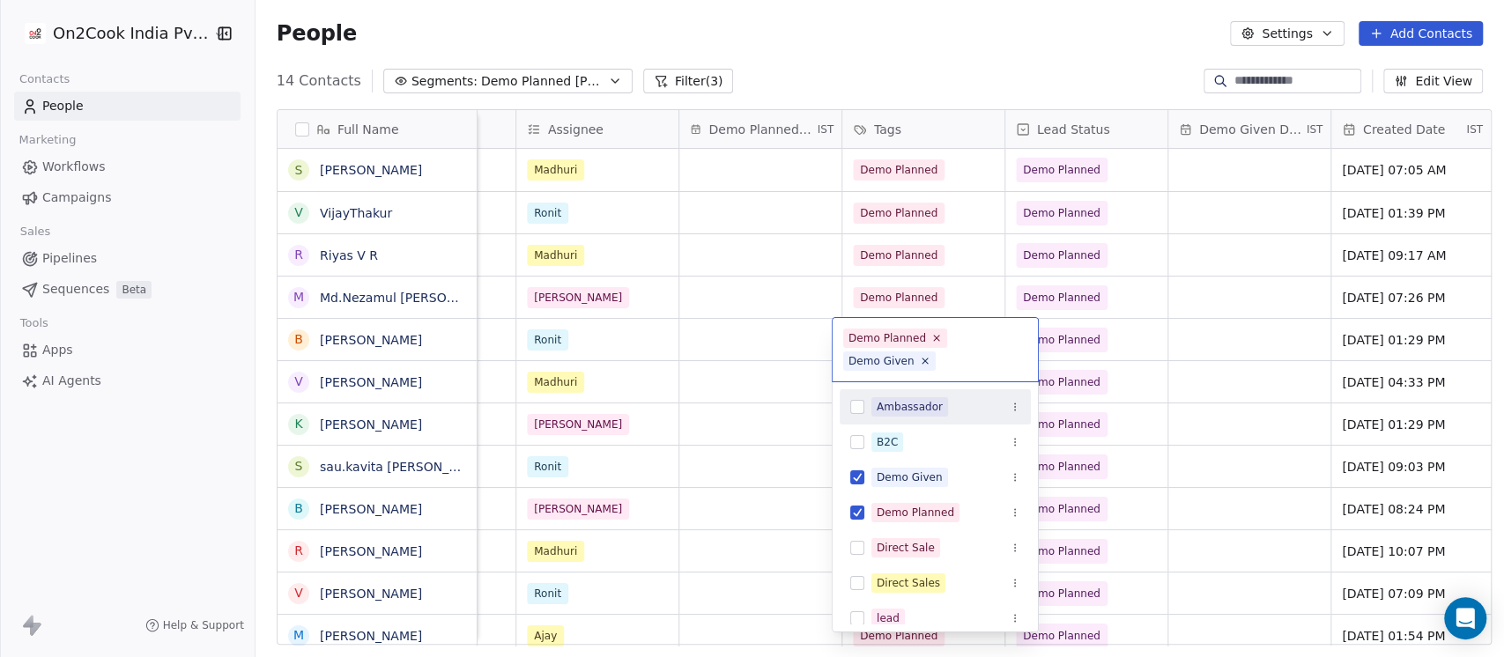
click at [1132, 338] on html "On2Cook India Pvt. Ltd. Contacts People Marketing Workflows Campaigns Sales Pip…" at bounding box center [752, 328] width 1504 height 657
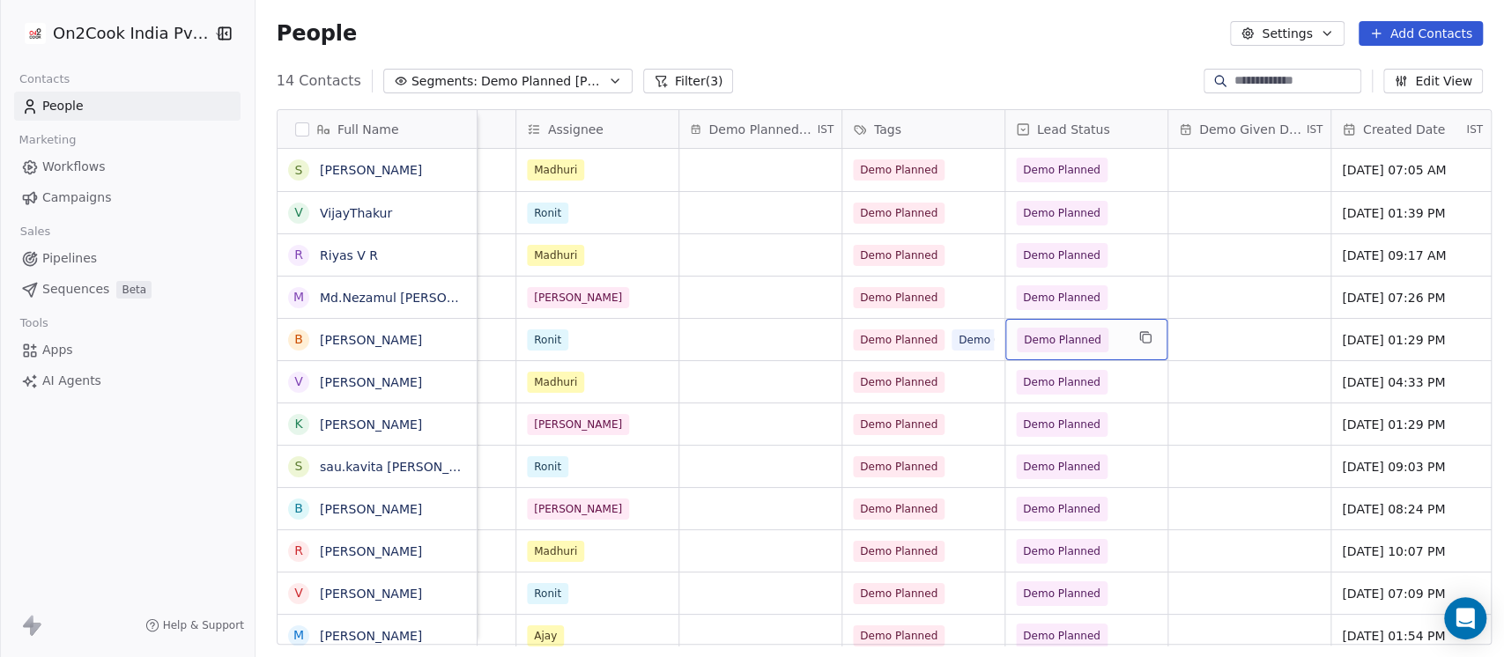
click at [1126, 347] on div "Demo Planned" at bounding box center [1087, 339] width 162 height 41
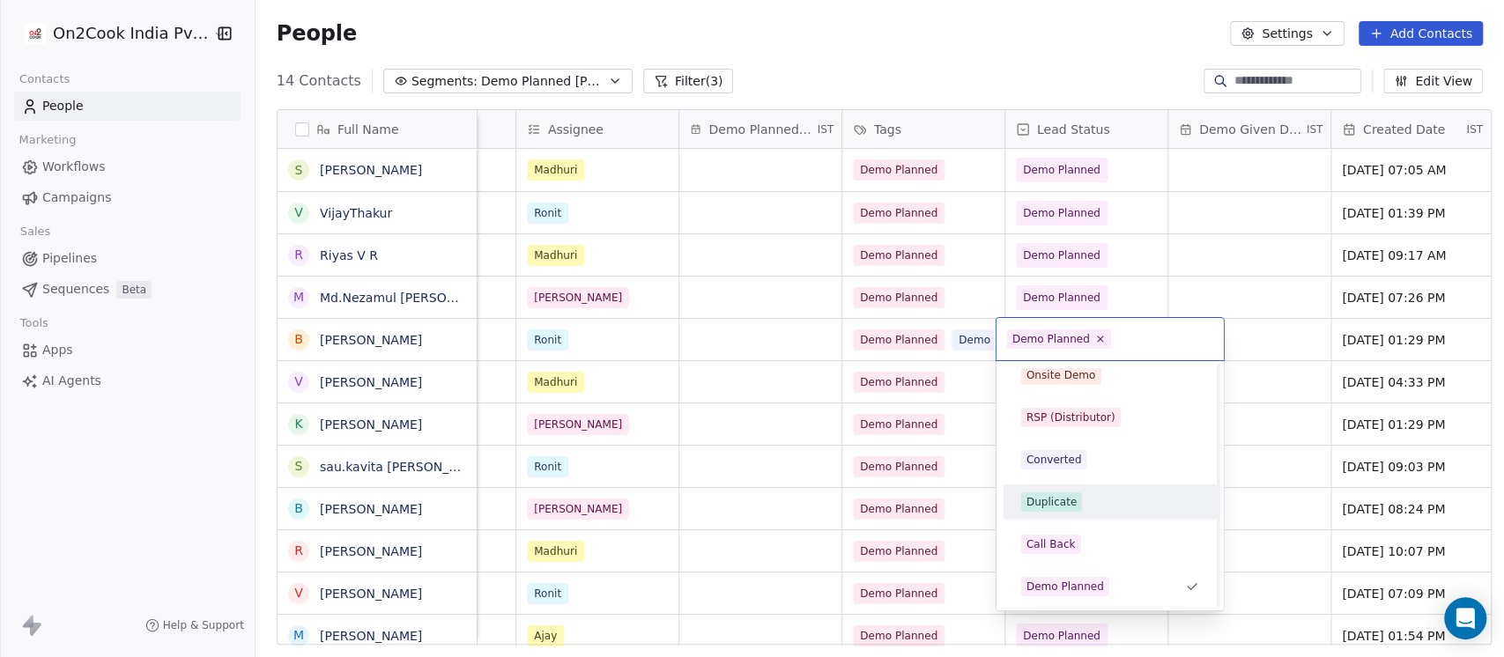
scroll to position [379, 0]
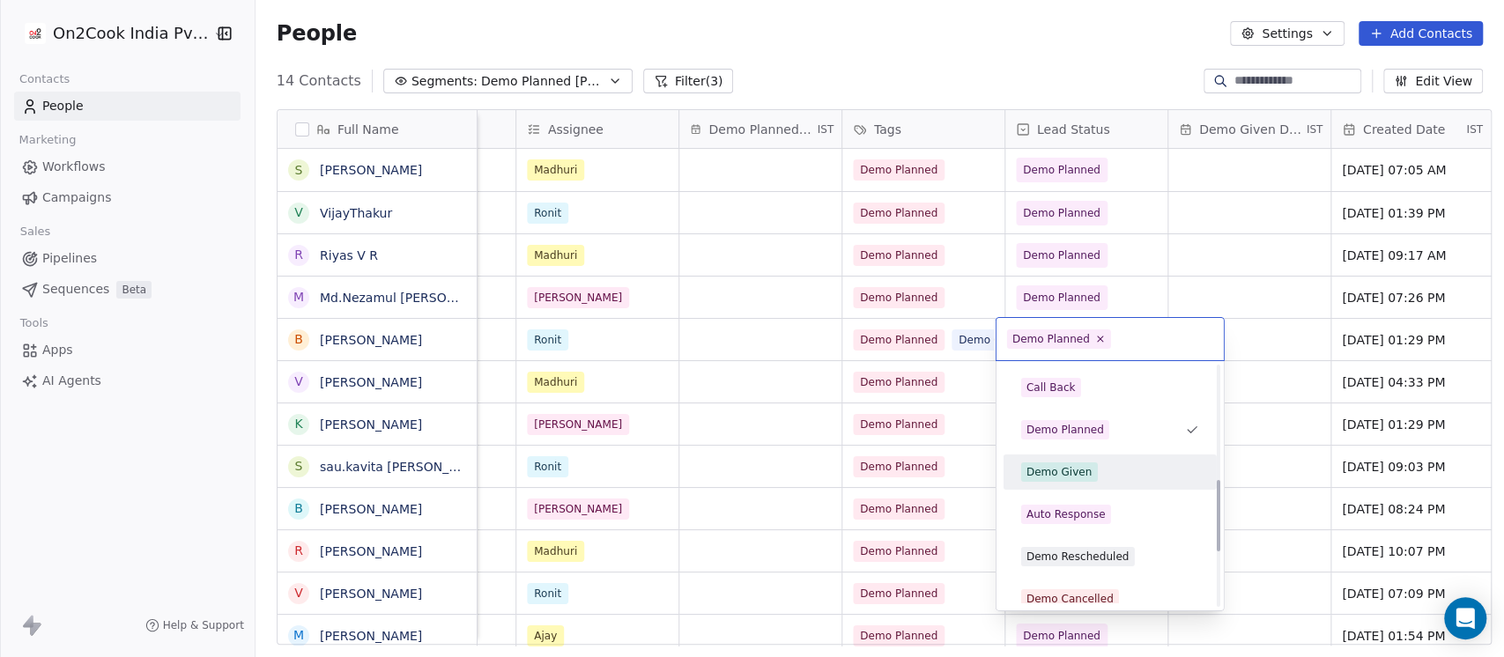
click at [1109, 468] on div "Demo Given" at bounding box center [1110, 472] width 178 height 19
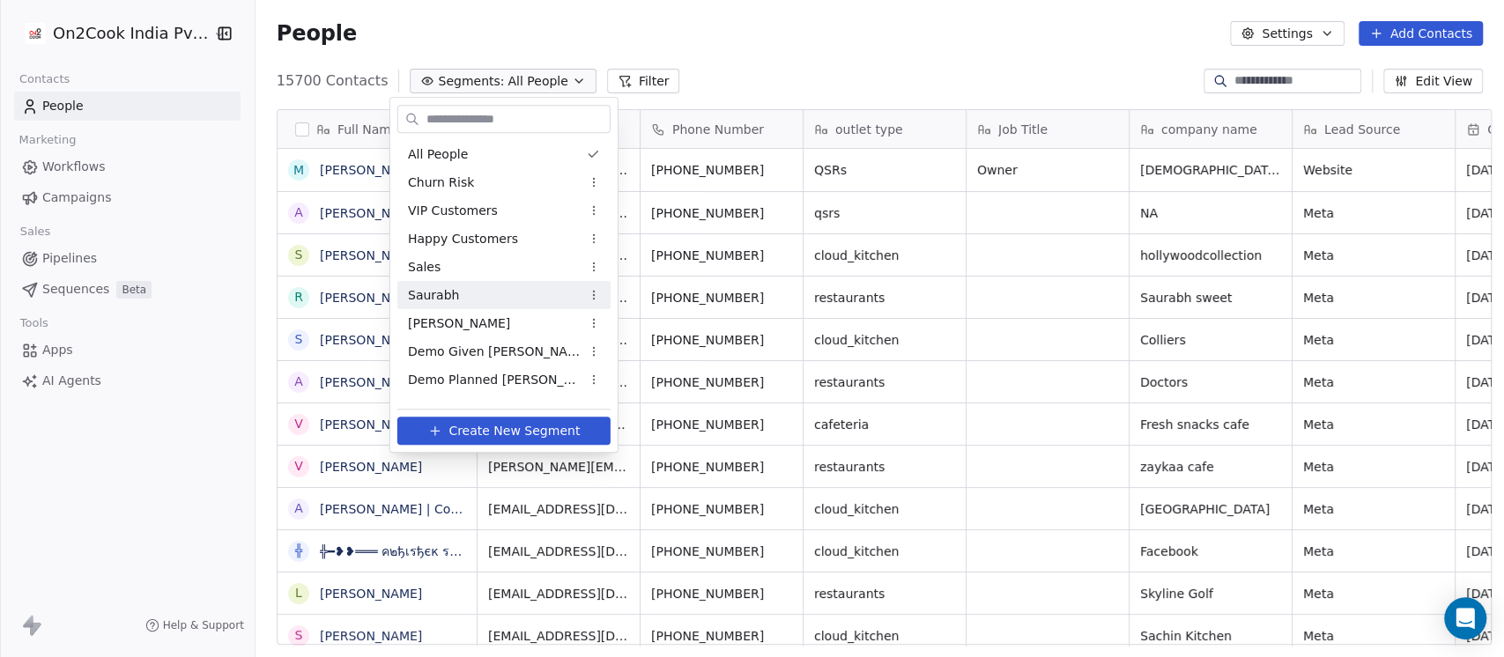
scroll to position [561, 1239]
click at [462, 350] on span "Demo Given [PERSON_NAME]" at bounding box center [494, 352] width 173 height 19
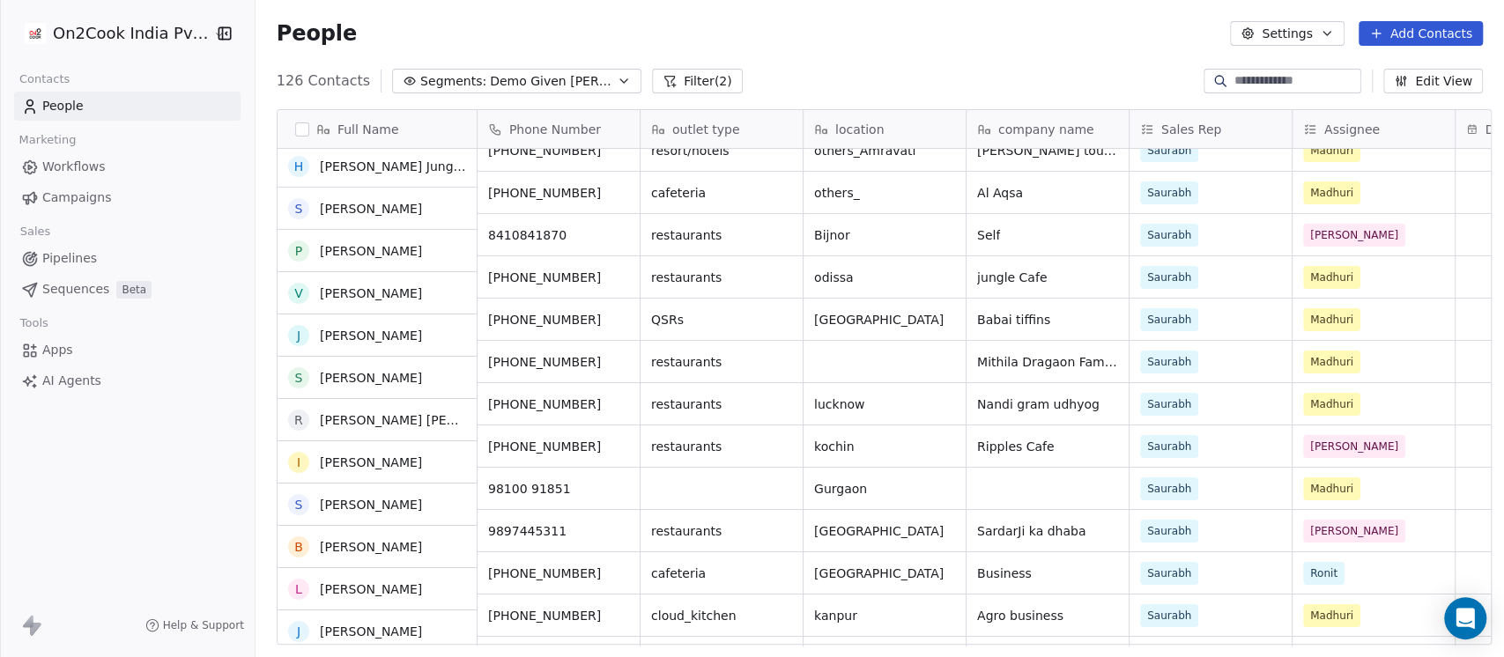
scroll to position [0, 0]
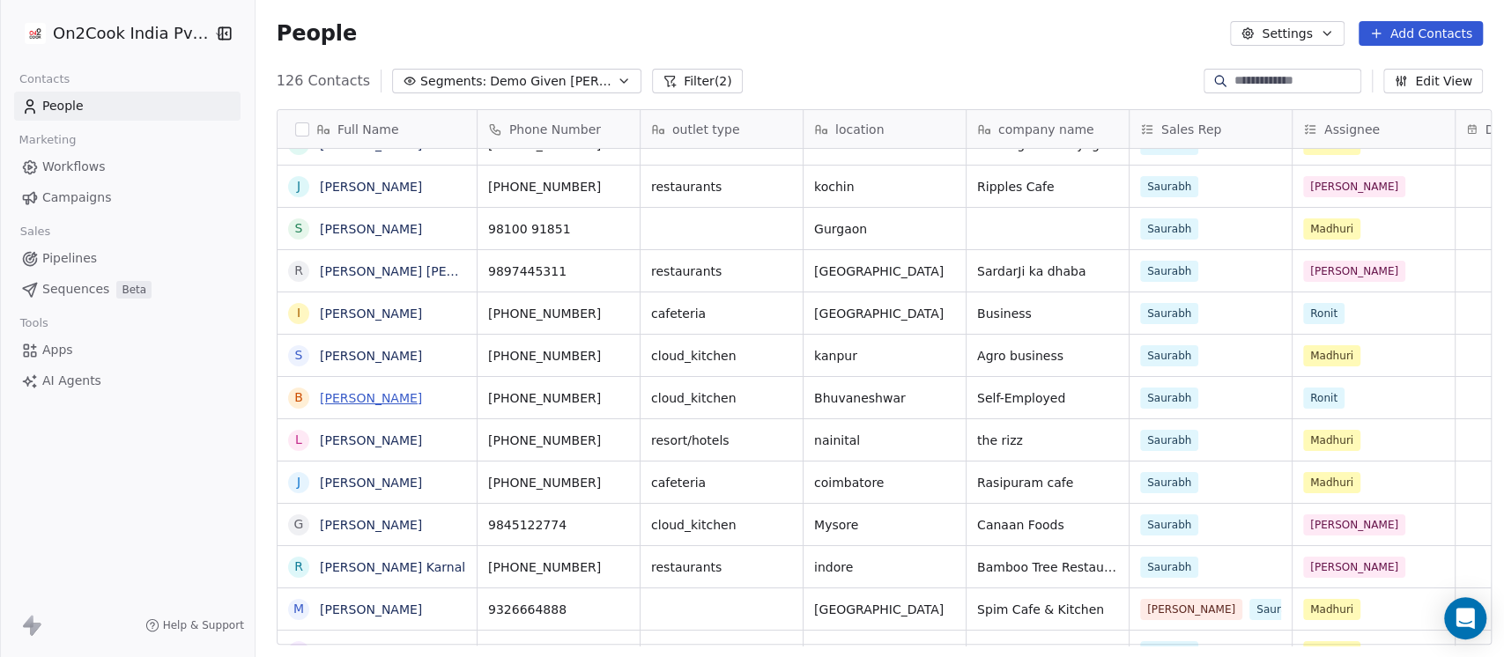
click at [377, 398] on link "[PERSON_NAME]" at bounding box center [371, 398] width 102 height 14
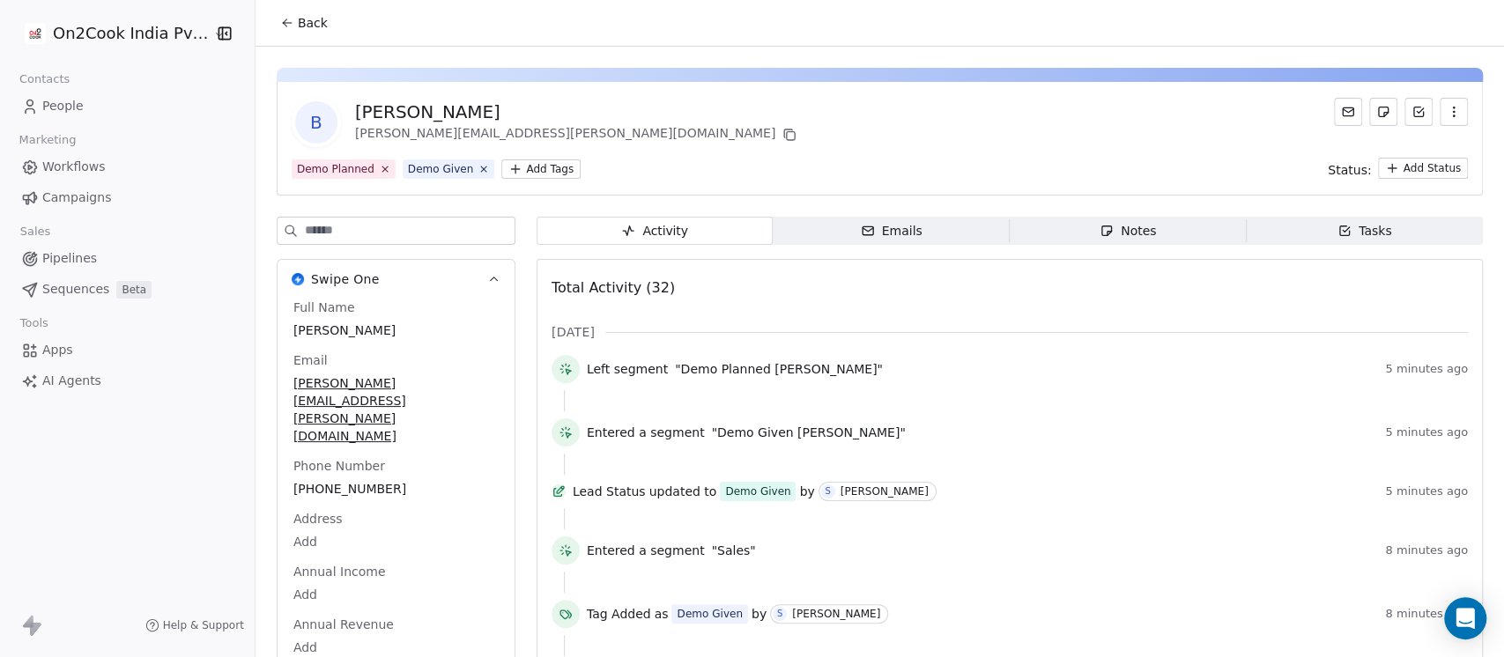
click at [1100, 236] on icon "button" at bounding box center [1107, 231] width 14 height 14
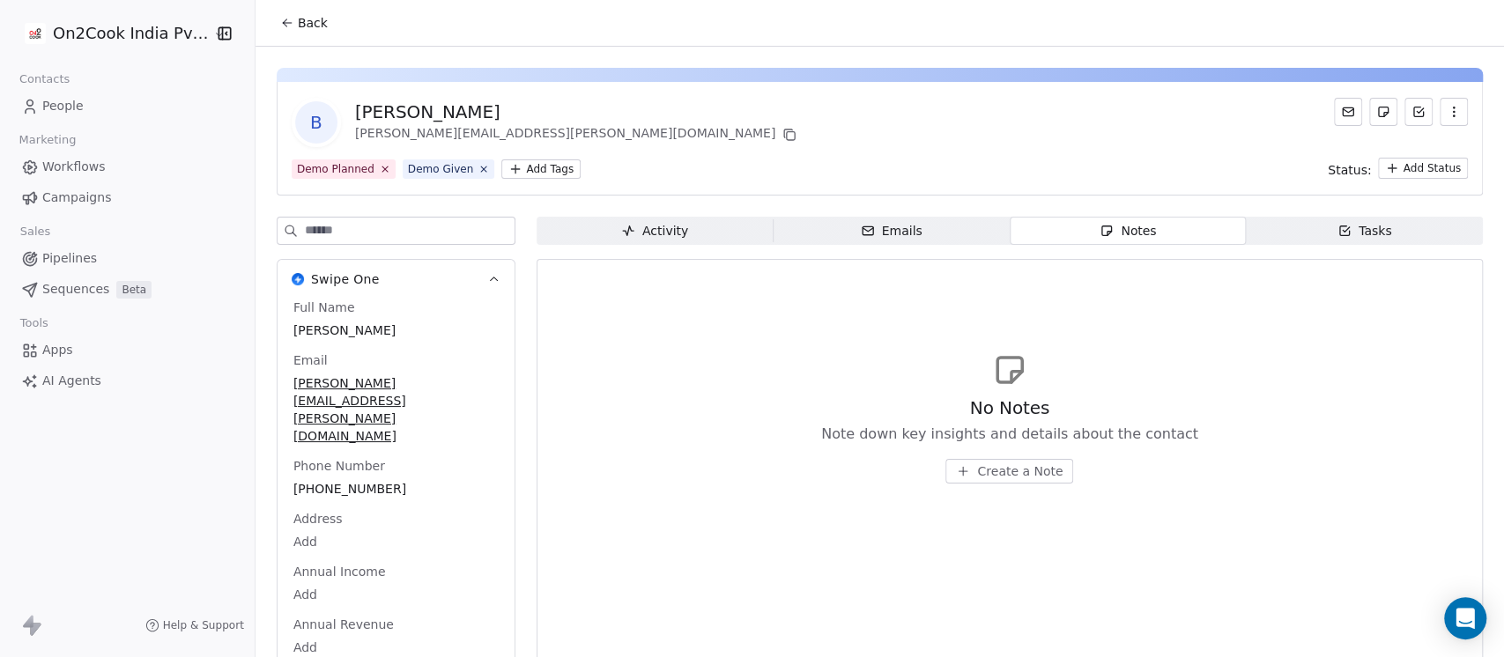
click at [368, 114] on div "[PERSON_NAME]" at bounding box center [577, 112] width 445 height 25
copy div "[PERSON_NAME]"
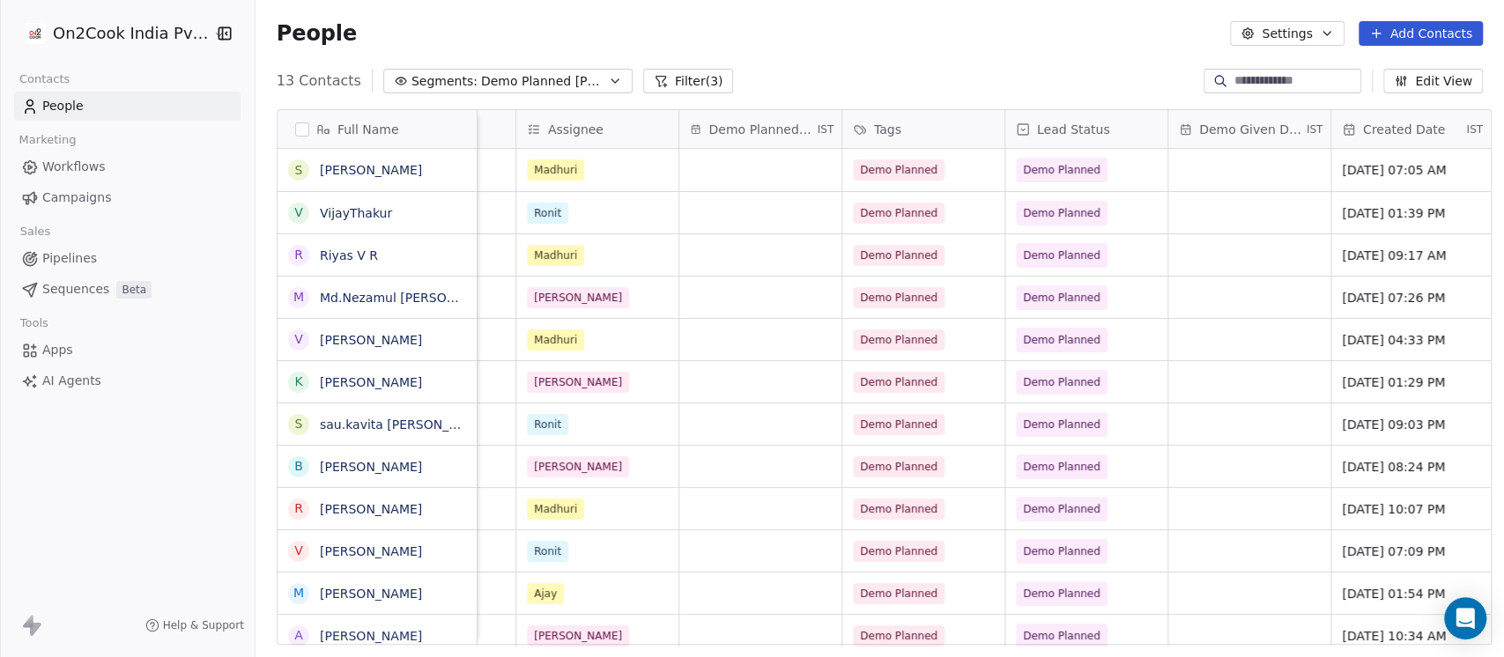
scroll to position [561, 1239]
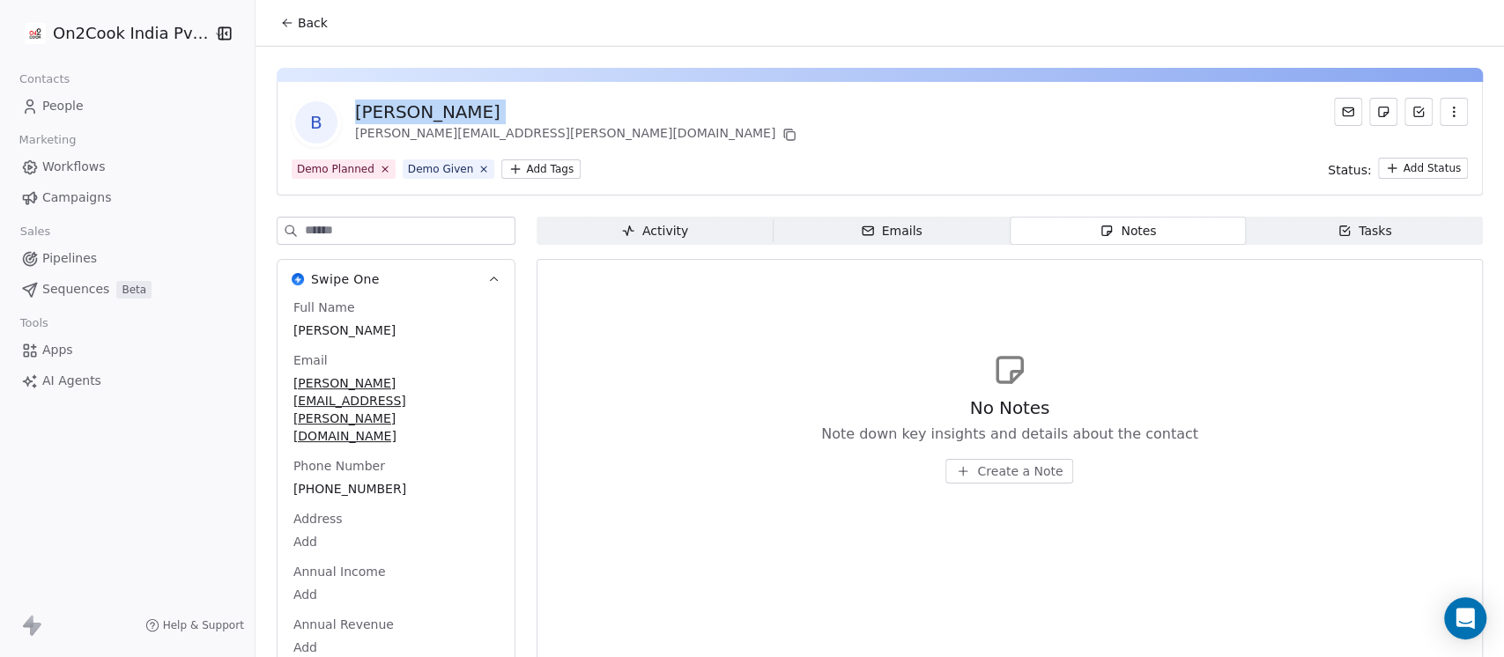
click at [1074, 229] on span "Notes Notes" at bounding box center [1128, 231] width 237 height 28
click at [1008, 472] on span "Create a Note" at bounding box center [1019, 472] width 85 height 18
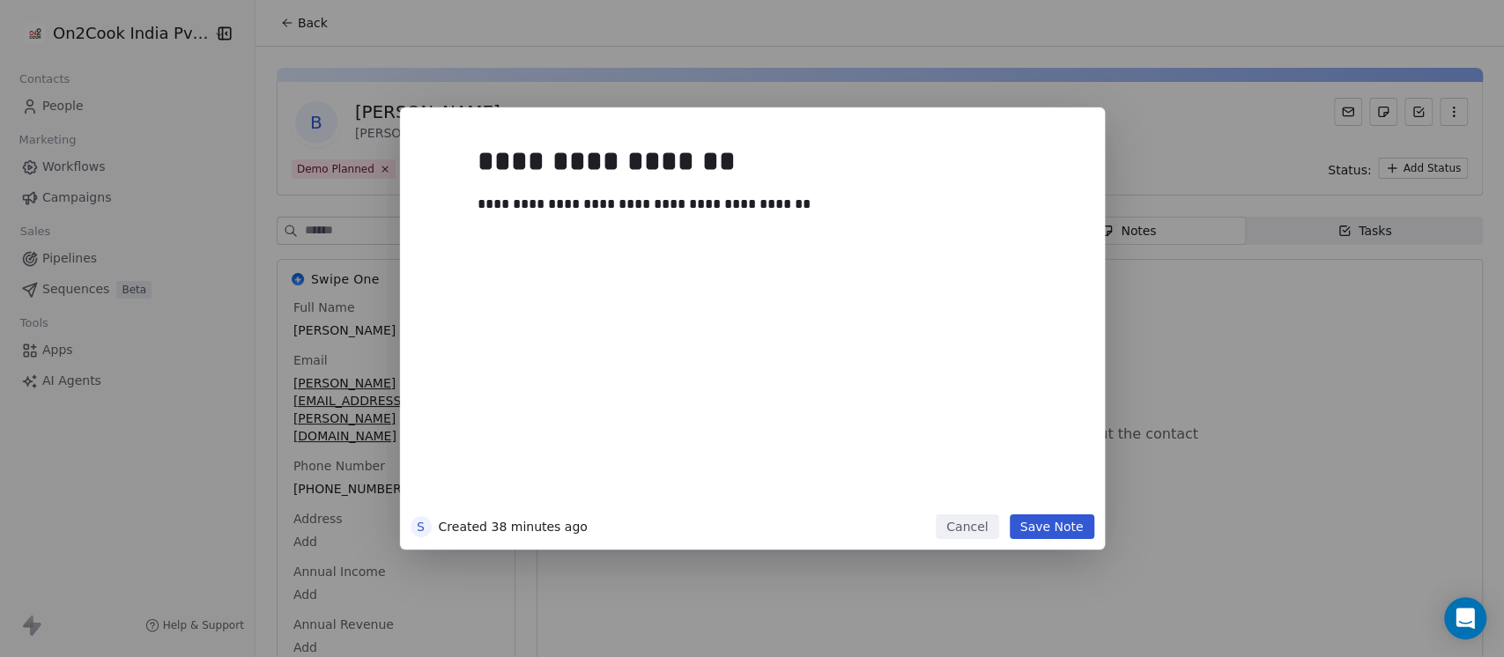
click at [1050, 524] on button "Save Note" at bounding box center [1052, 527] width 85 height 25
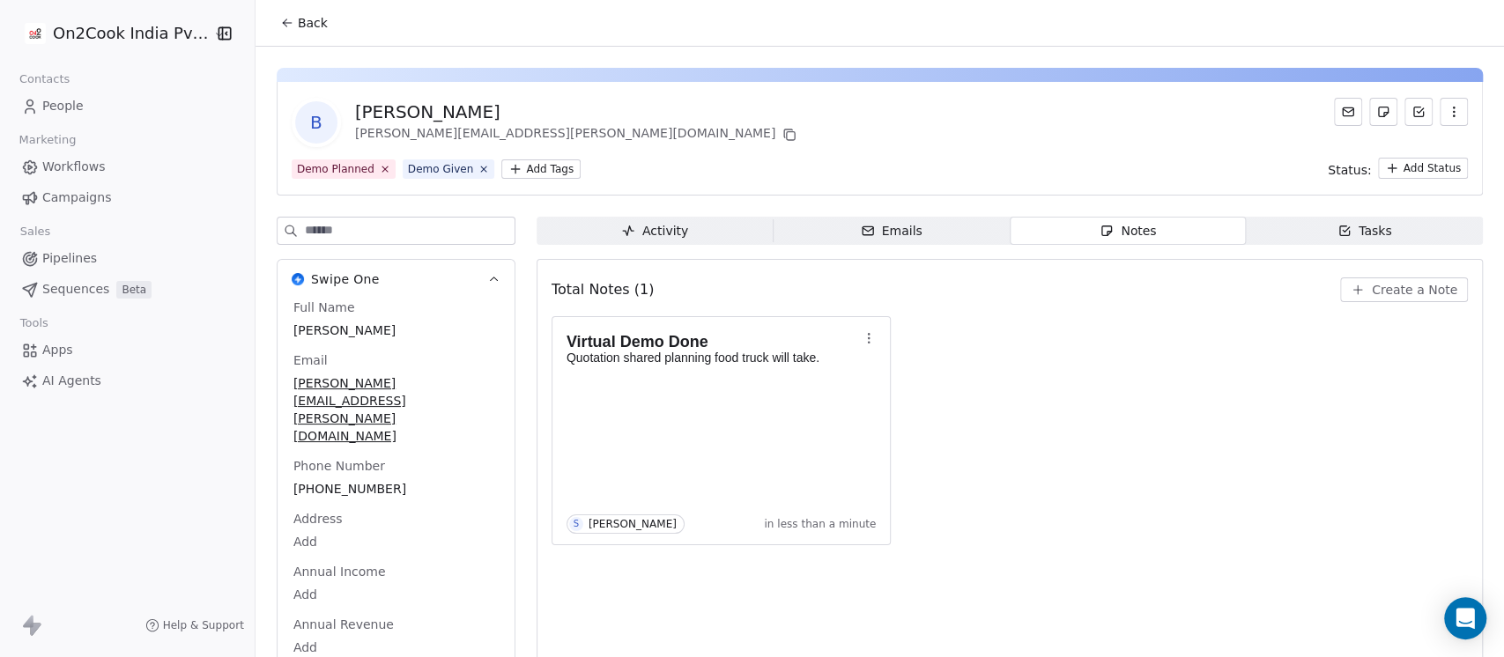
click at [63, 115] on link "People" at bounding box center [127, 106] width 227 height 29
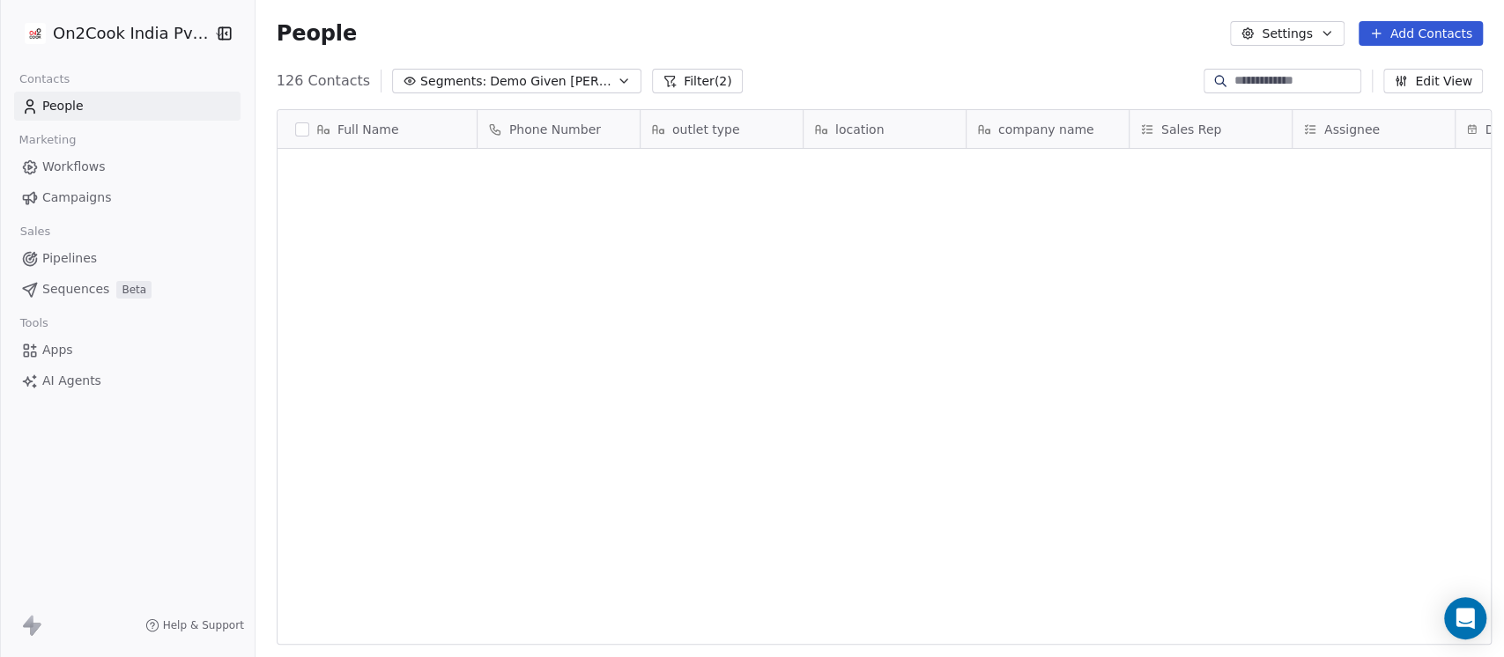
scroll to position [561, 1239]
click at [63, 102] on span "People" at bounding box center [62, 106] width 41 height 19
click at [652, 76] on button "Filter (2)" at bounding box center [697, 81] width 91 height 25
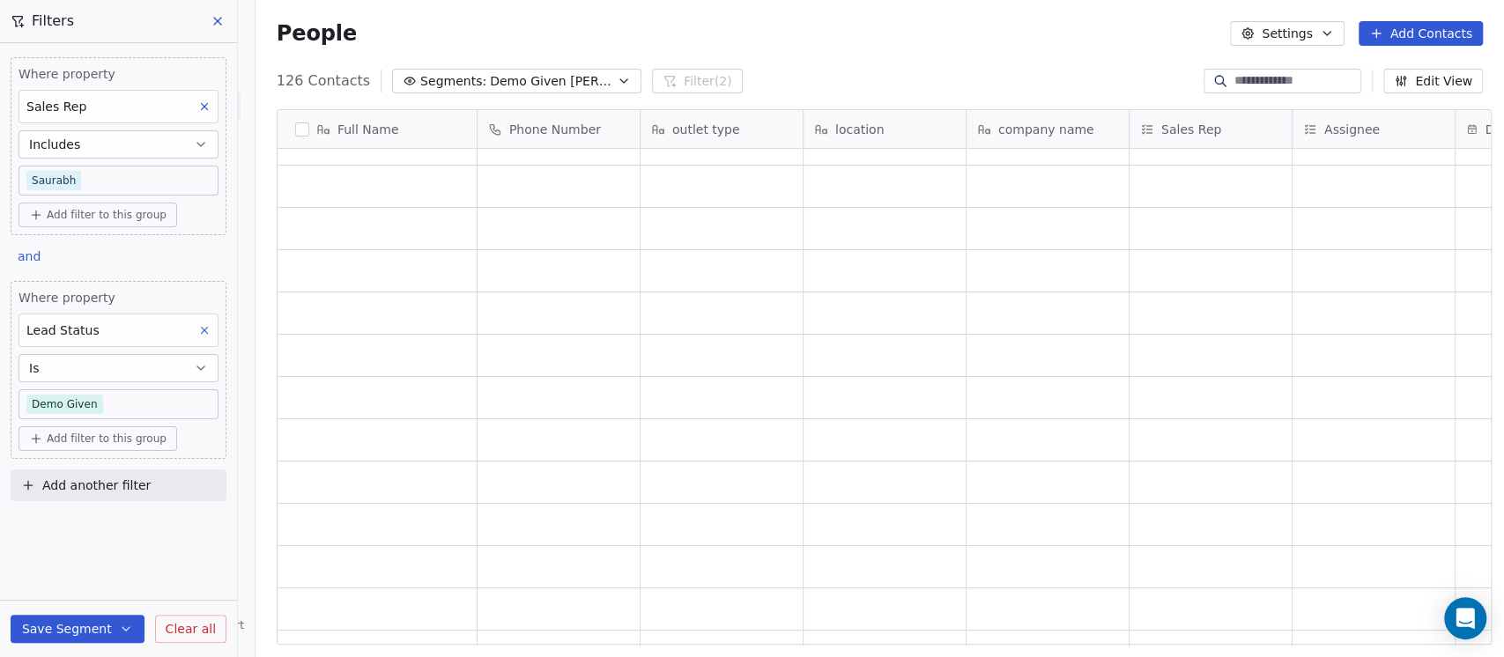
click at [81, 177] on body "On2Cook India Pvt. Ltd. Contacts People Marketing Workflows Campaigns Sales Pip…" at bounding box center [752, 328] width 1504 height 657
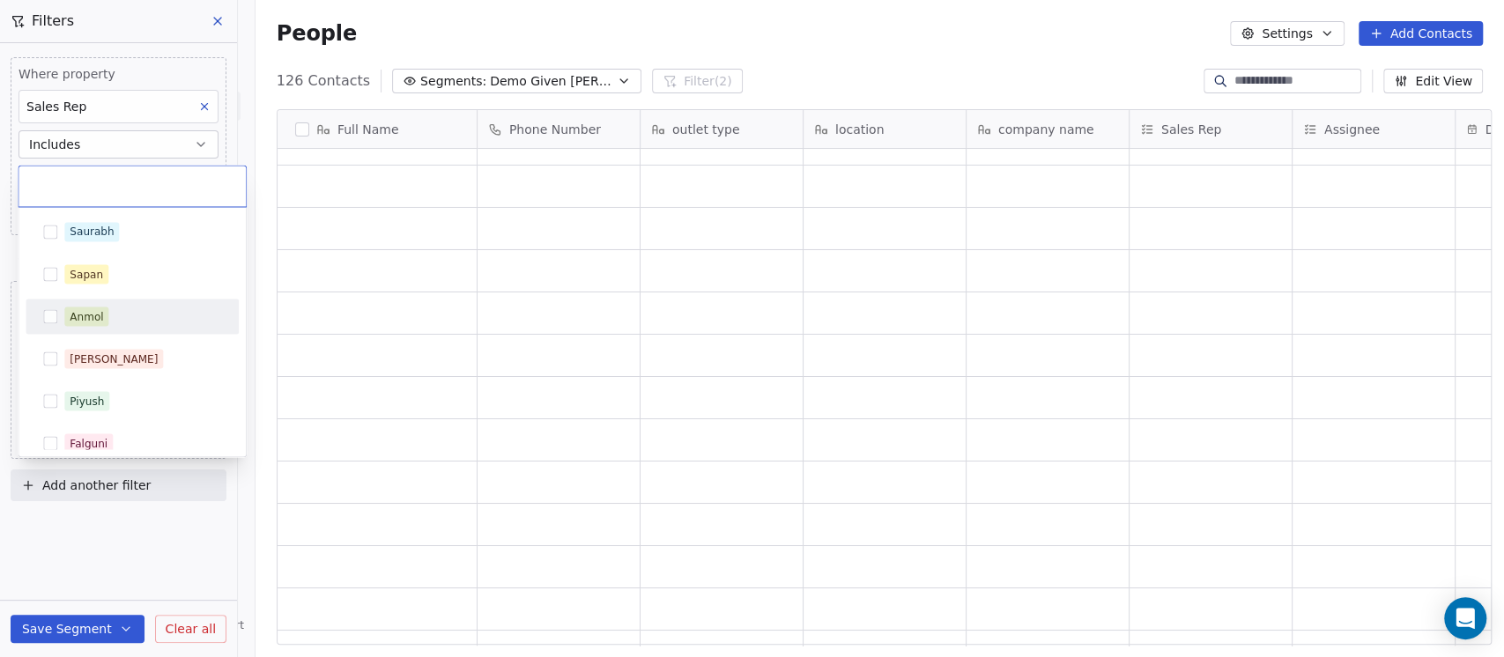
click at [82, 309] on div "Anmol" at bounding box center [86, 316] width 33 height 16
click at [128, 539] on html "On2Cook India Pvt. Ltd. Contacts People Marketing Workflows Campaigns Sales Pip…" at bounding box center [752, 328] width 1504 height 657
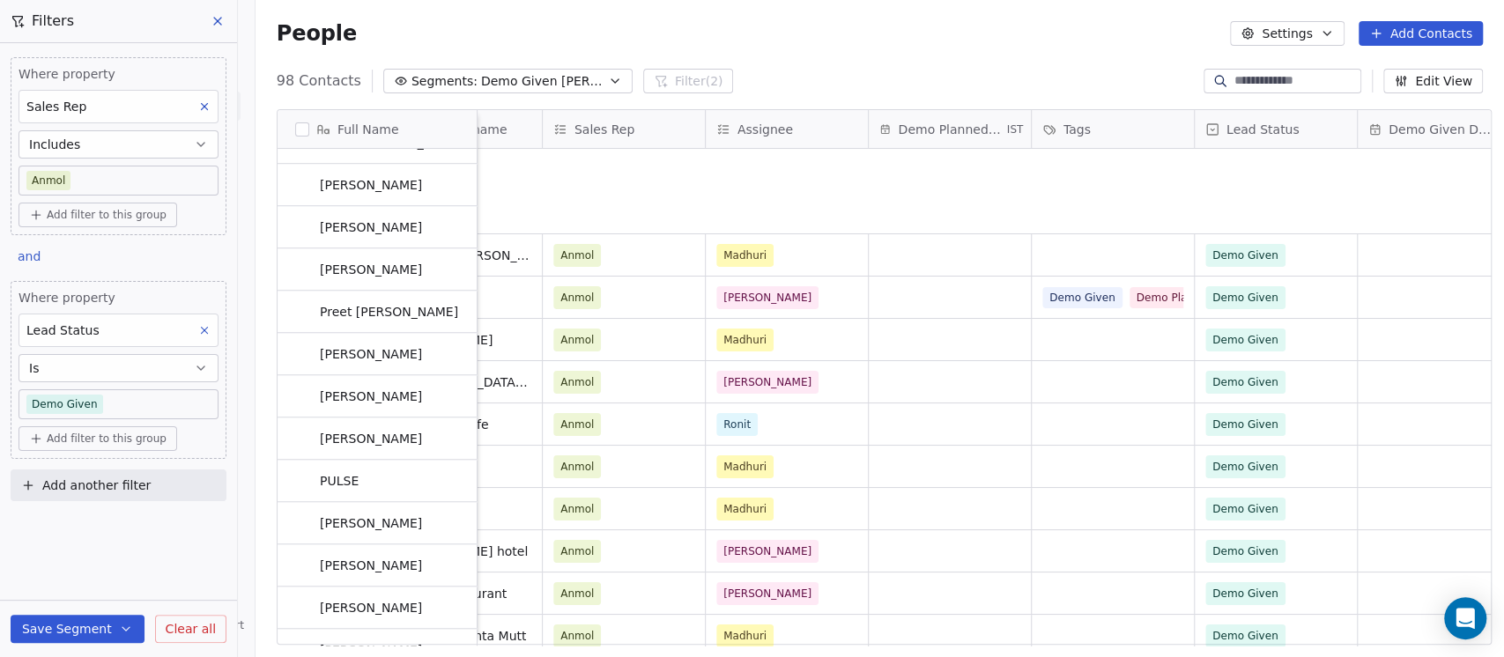
scroll to position [0, 0]
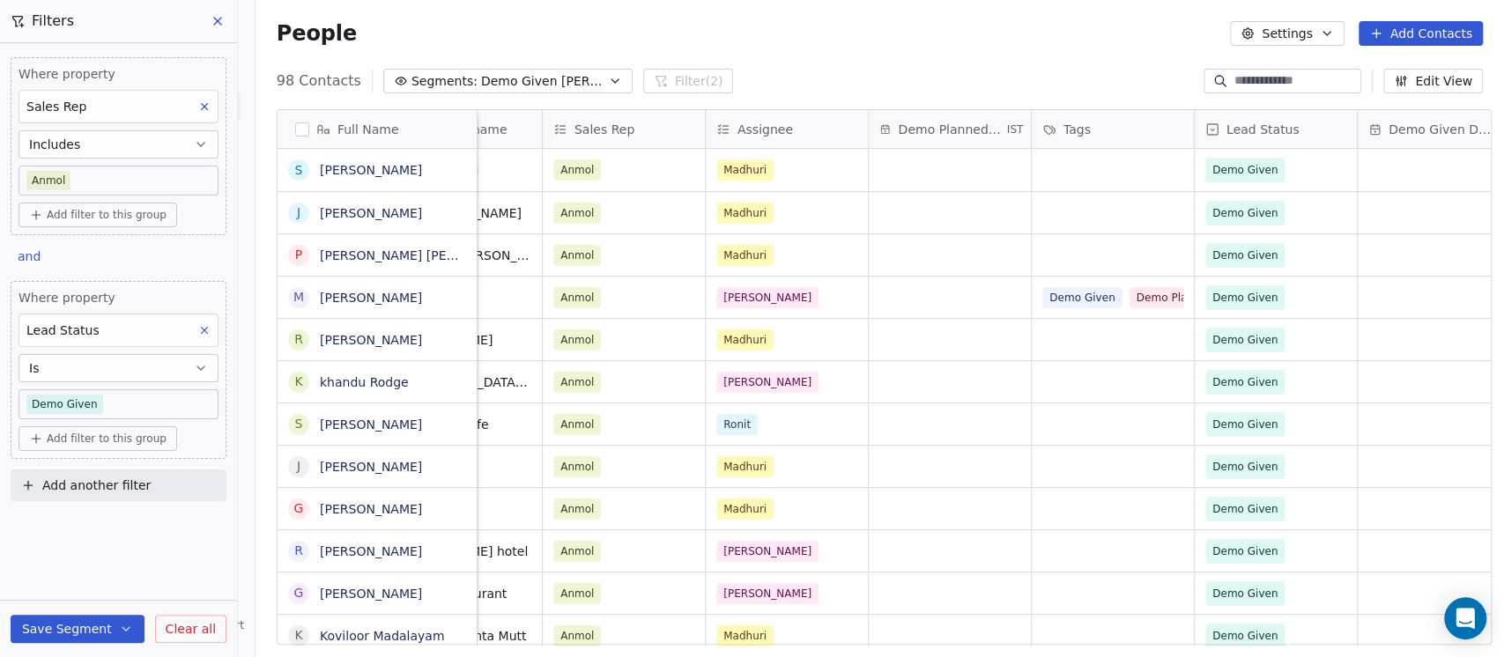
click at [96, 181] on body "On2Cook India Pvt. Ltd. Contacts People Marketing Workflows Campaigns Sales Pip…" at bounding box center [752, 328] width 1504 height 657
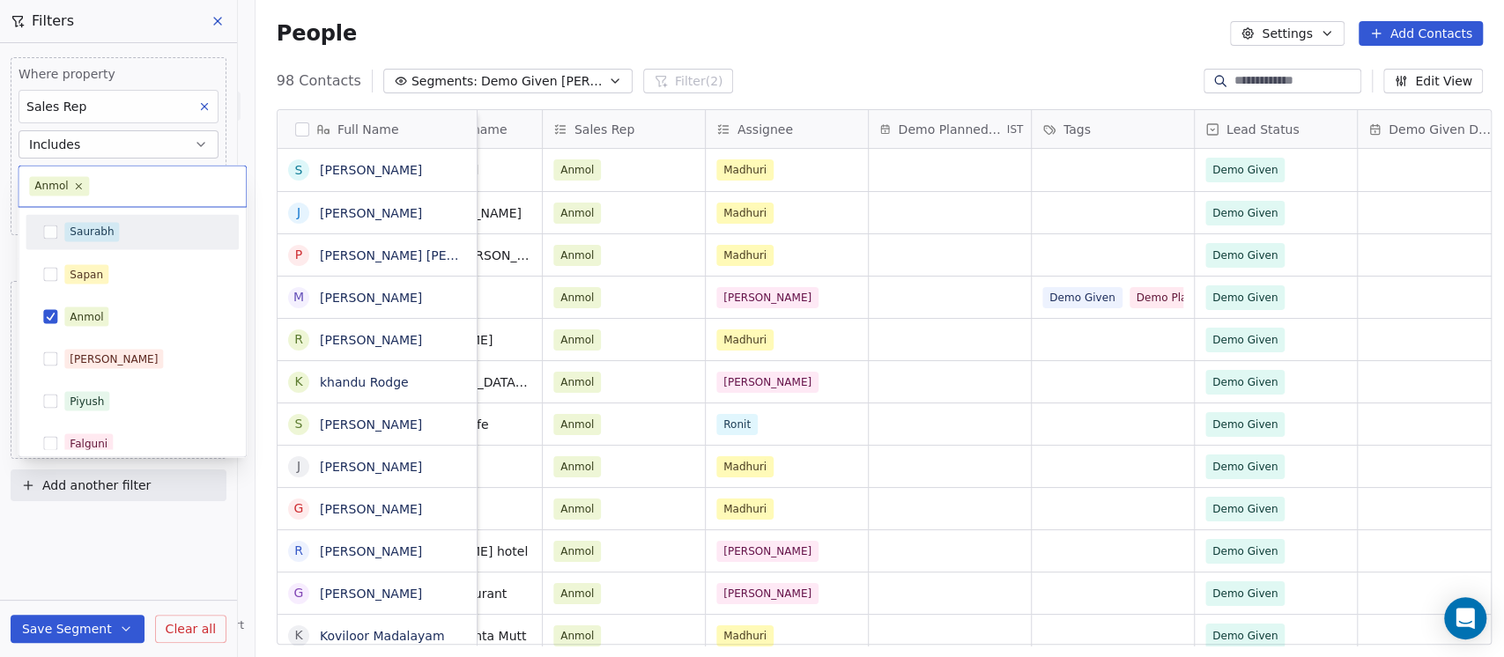
click at [85, 225] on div "Saurabh" at bounding box center [92, 232] width 44 height 16
click at [80, 308] on div "Anmol" at bounding box center [86, 316] width 33 height 16
click at [844, 53] on html "On2Cook India Pvt. Ltd. Contacts People Marketing Workflows Campaigns Sales Pip…" at bounding box center [752, 328] width 1504 height 657
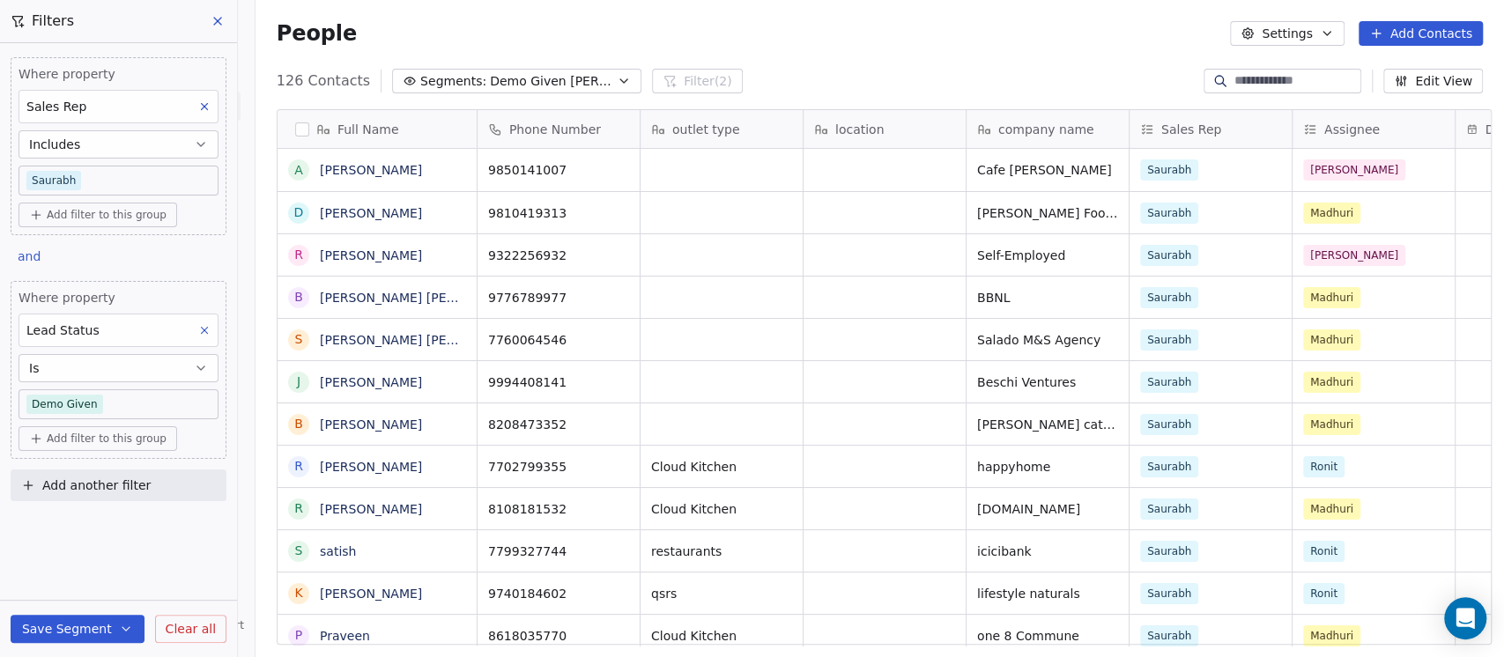
scroll to position [561, 1239]
